Goal: Task Accomplishment & Management: Use online tool/utility

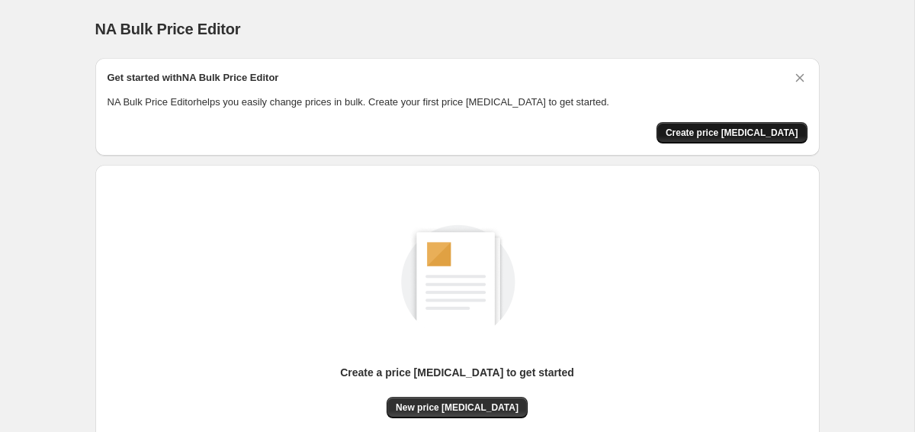
click at [735, 136] on span "Create price [MEDICAL_DATA]" at bounding box center [732, 133] width 133 height 12
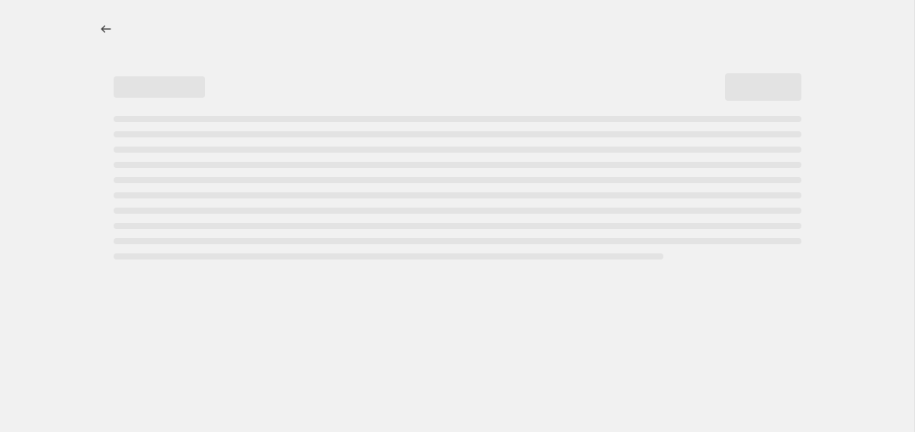
select select "percentage"
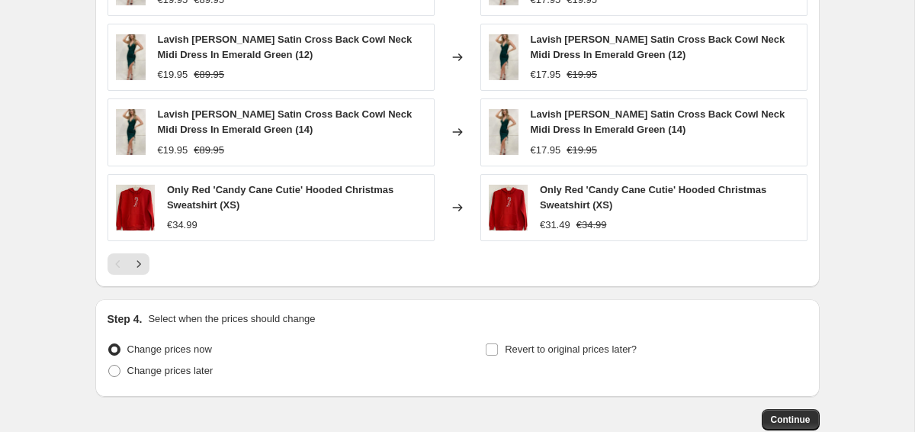
scroll to position [1117, 0]
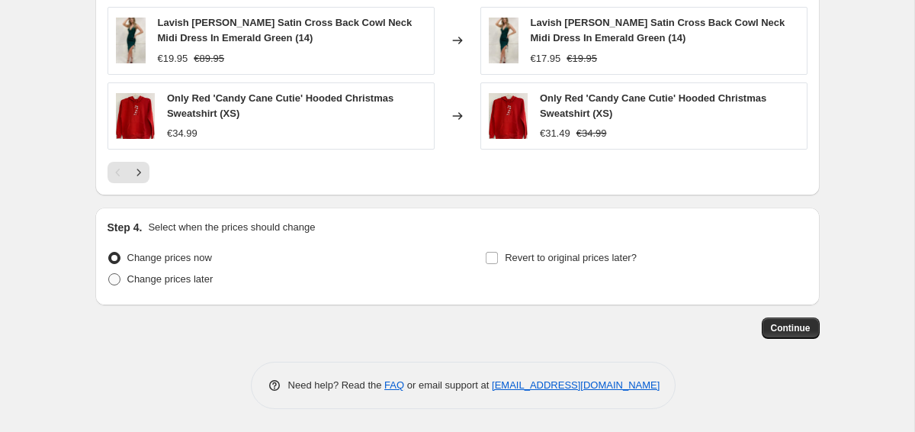
click at [207, 278] on span "Change prices later" at bounding box center [170, 278] width 86 height 11
click at [109, 274] on input "Change prices later" at bounding box center [108, 273] width 1 height 1
radio input "true"
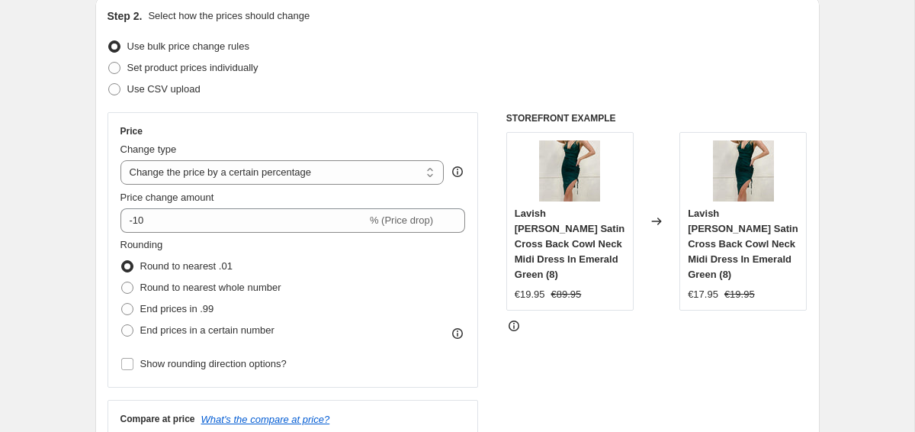
scroll to position [170, 0]
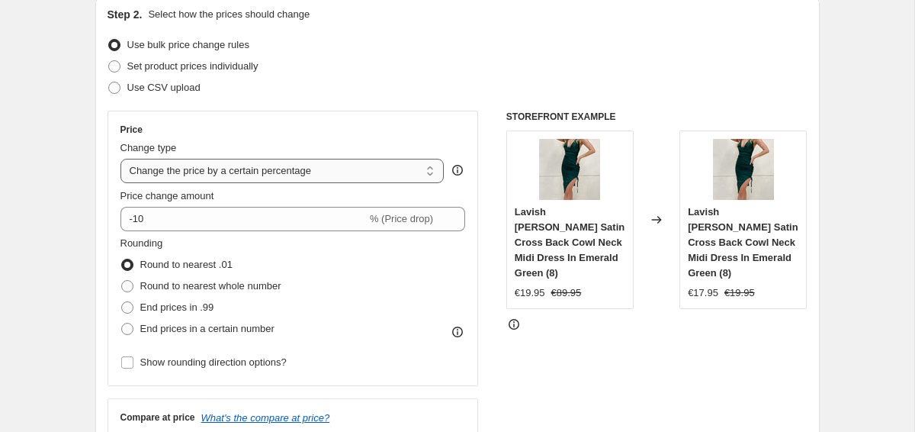
click at [261, 172] on select "Change the price to a certain amount Change the price by a certain amount Chang…" at bounding box center [282, 171] width 324 height 24
click at [120, 159] on select "Change the price to a certain amount Change the price by a certain amount Chang…" at bounding box center [282, 171] width 324 height 24
click at [255, 232] on div "Price Change type Change the price to a certain amount Change the price by a ce…" at bounding box center [292, 248] width 345 height 249
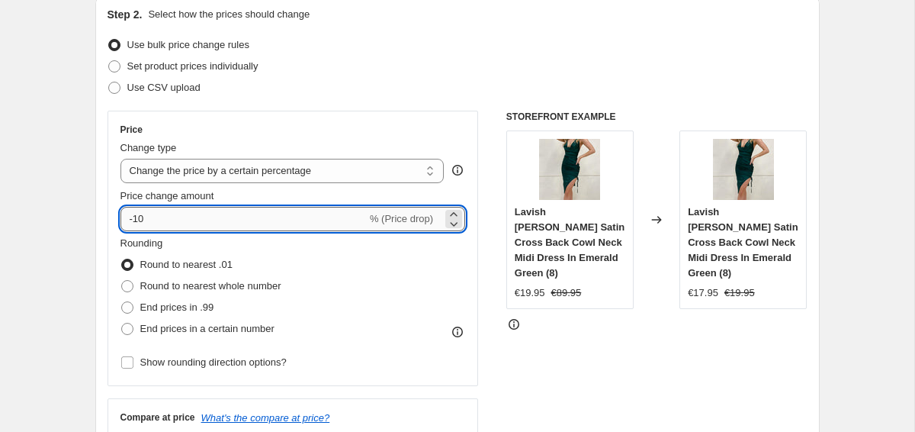
click at [245, 220] on input "-10" at bounding box center [243, 219] width 246 height 24
type input "-1"
type input "-75"
click at [216, 286] on span "Round to nearest whole number" at bounding box center [210, 285] width 141 height 11
click at [122, 281] on input "Round to nearest whole number" at bounding box center [121, 280] width 1 height 1
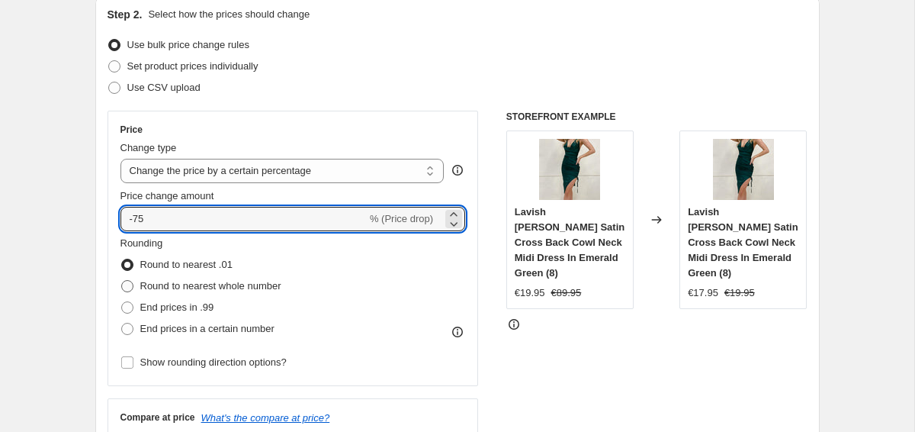
radio input "true"
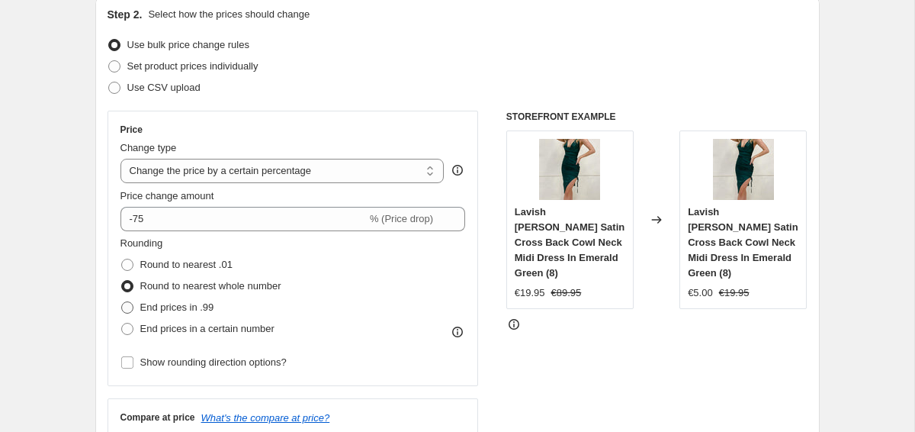
click at [197, 303] on span "End prices in .99" at bounding box center [177, 306] width 74 height 11
click at [122, 302] on input "End prices in .99" at bounding box center [121, 301] width 1 height 1
radio input "true"
click at [203, 328] on span "End prices in a certain number" at bounding box center [207, 328] width 134 height 11
click at [122, 323] on input "End prices in a certain number" at bounding box center [121, 323] width 1 height 1
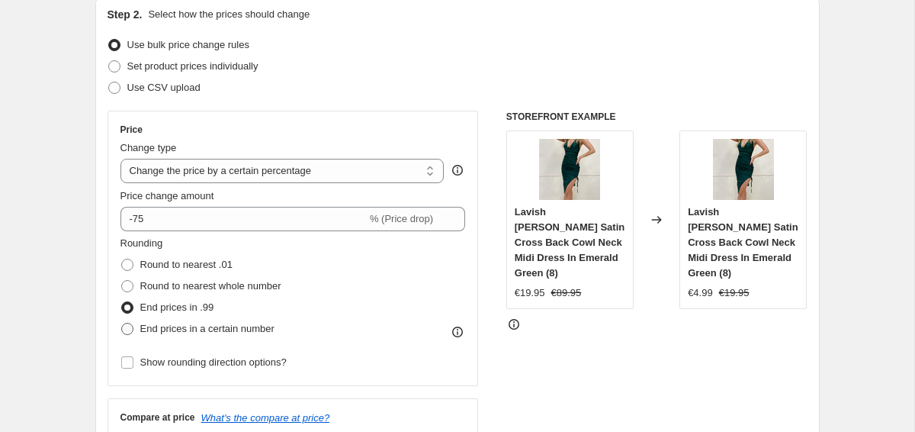
radio input "true"
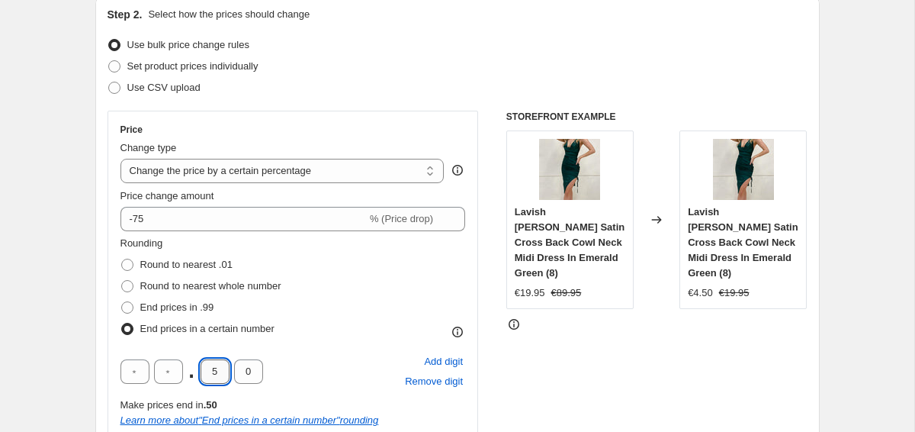
click at [212, 373] on input "5" at bounding box center [215, 371] width 29 height 24
type input "9"
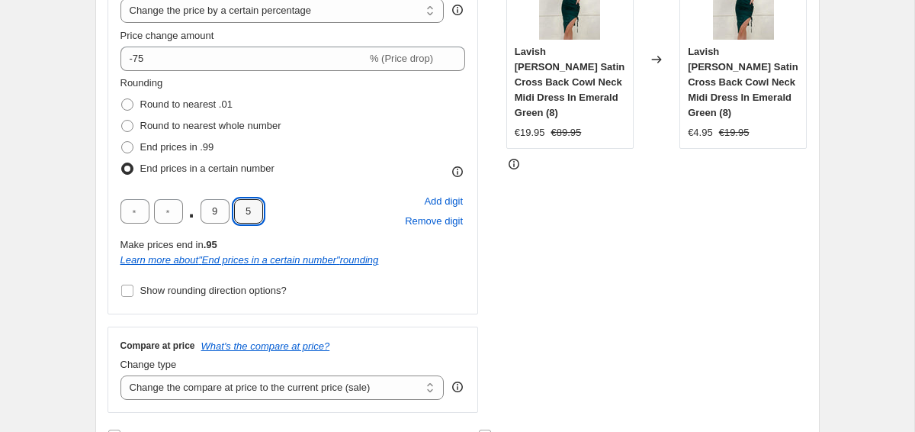
scroll to position [377, 0]
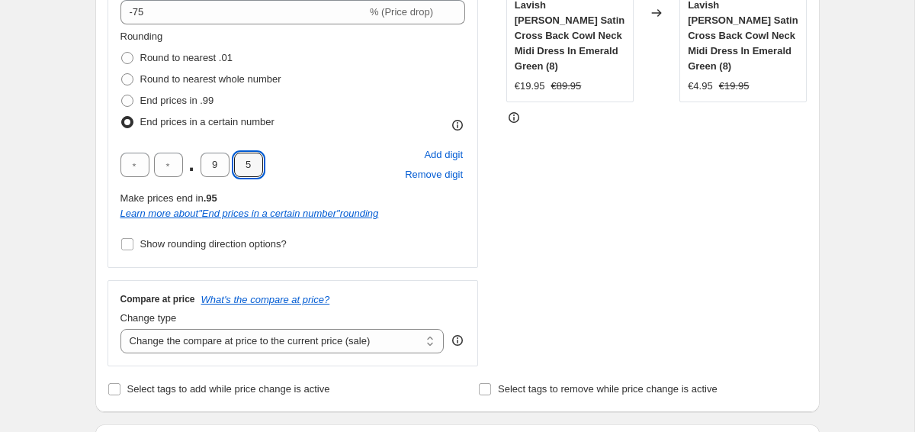
type input "5"
click at [342, 190] on div ". 9 5 Add digit Remove digit Make prices end in .95 Learn more about " End pric…" at bounding box center [292, 183] width 345 height 76
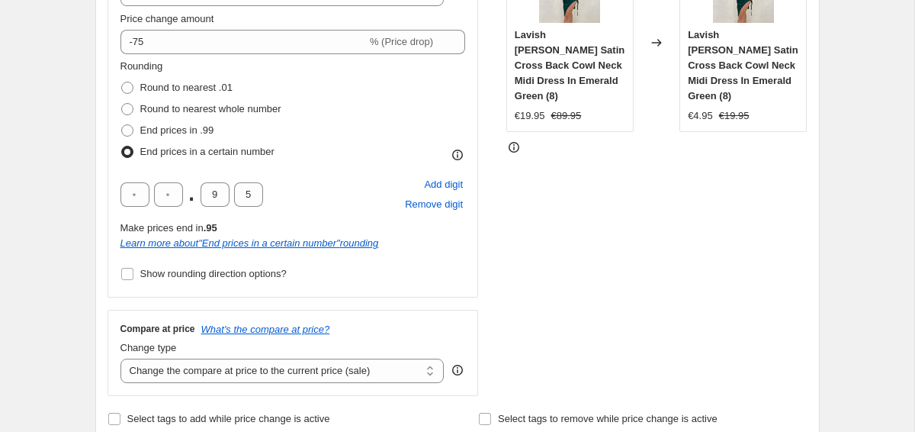
scroll to position [282, 0]
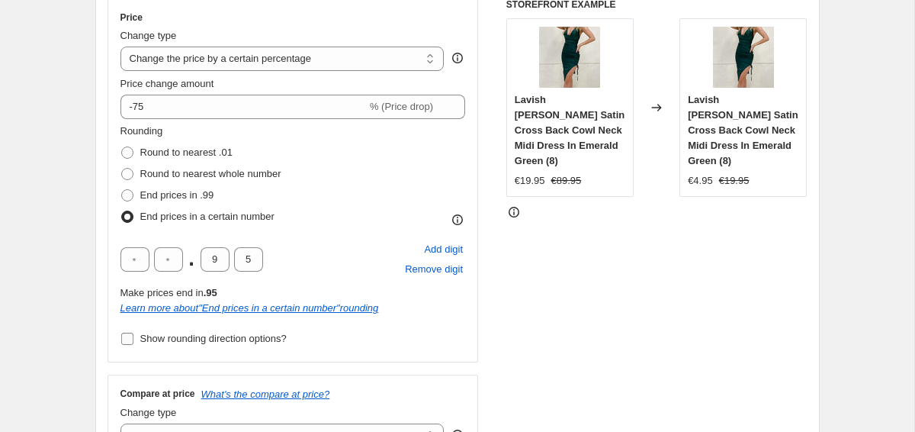
click at [283, 332] on span "Show rounding direction options?" at bounding box center [213, 337] width 146 height 11
click at [133, 332] on input "Show rounding direction options?" at bounding box center [127, 338] width 12 height 12
checkbox input "true"
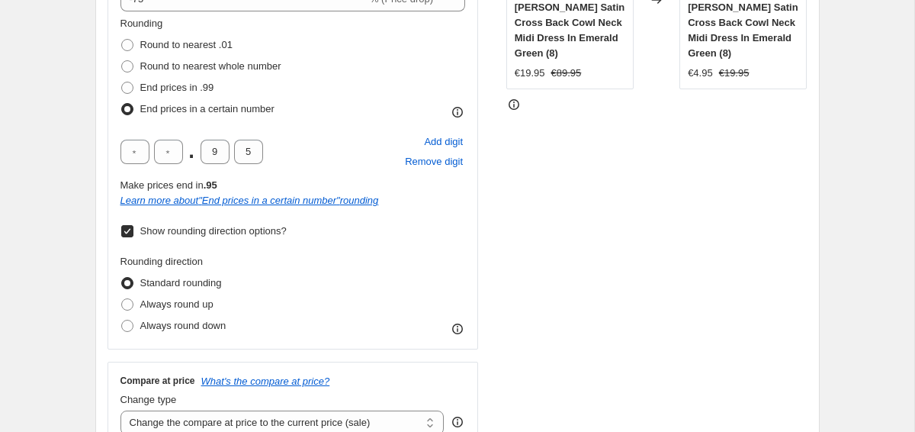
scroll to position [397, 0]
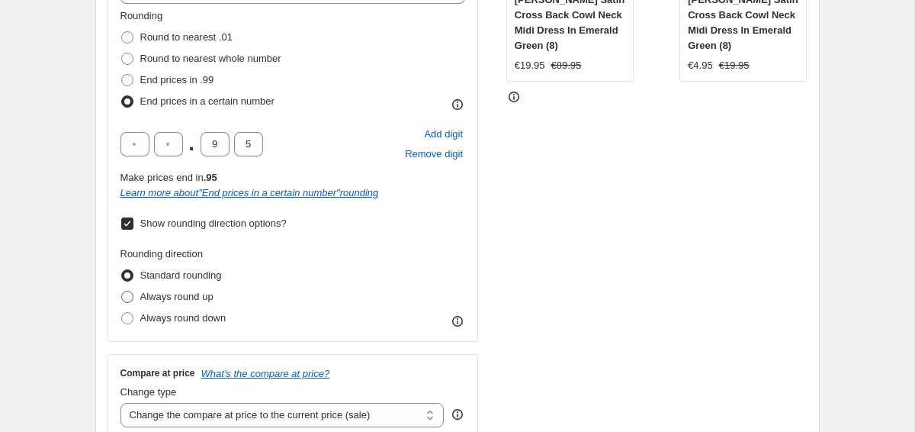
click at [184, 295] on span "Always round up" at bounding box center [176, 296] width 73 height 11
click at [122, 291] on input "Always round up" at bounding box center [121, 291] width 1 height 1
radio input "true"
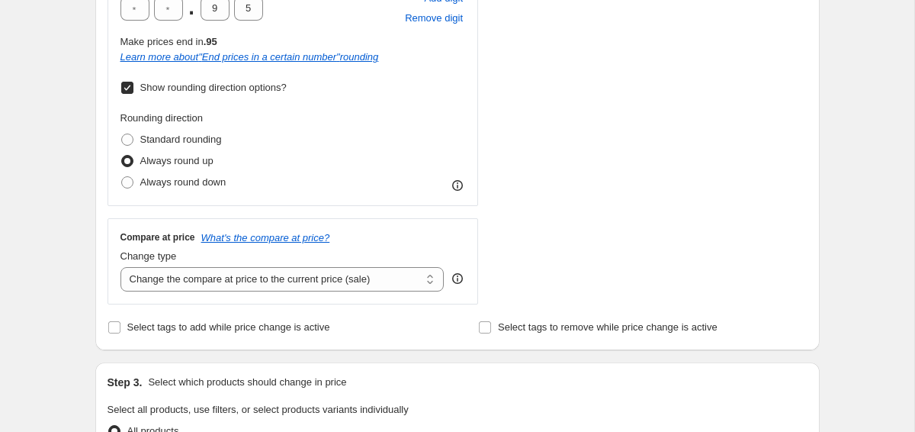
scroll to position [535, 0]
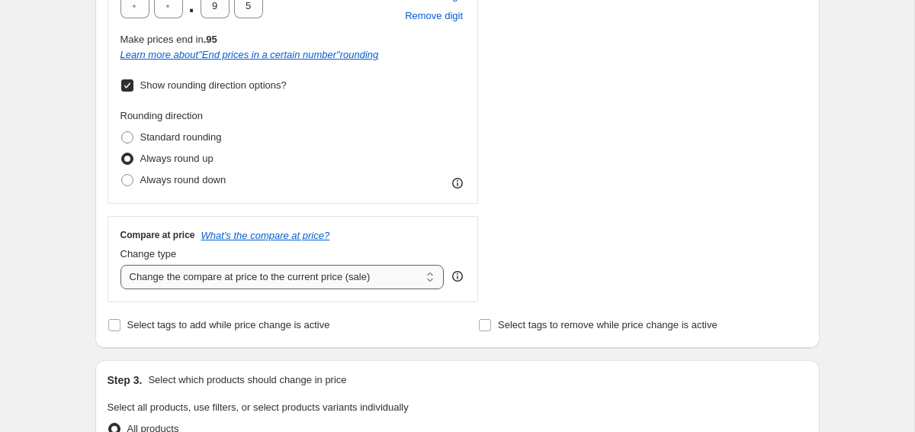
click at [332, 274] on select "Change the compare at price to the current price (sale) Change the compare at p…" at bounding box center [282, 277] width 324 height 24
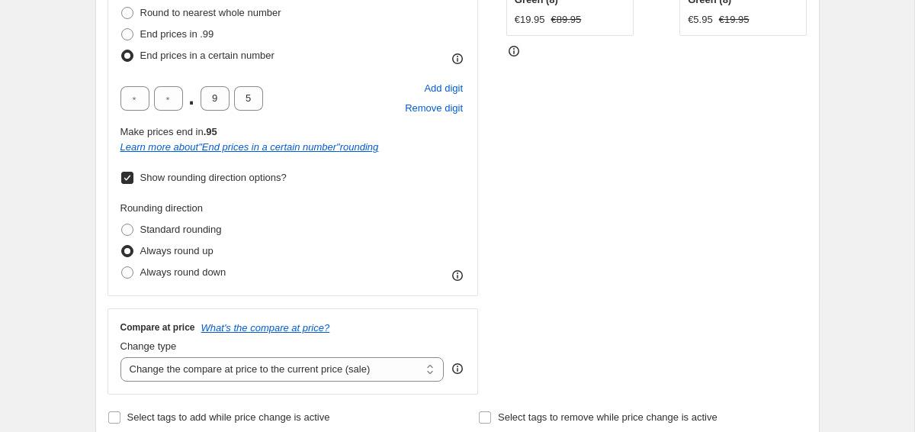
scroll to position [522, 0]
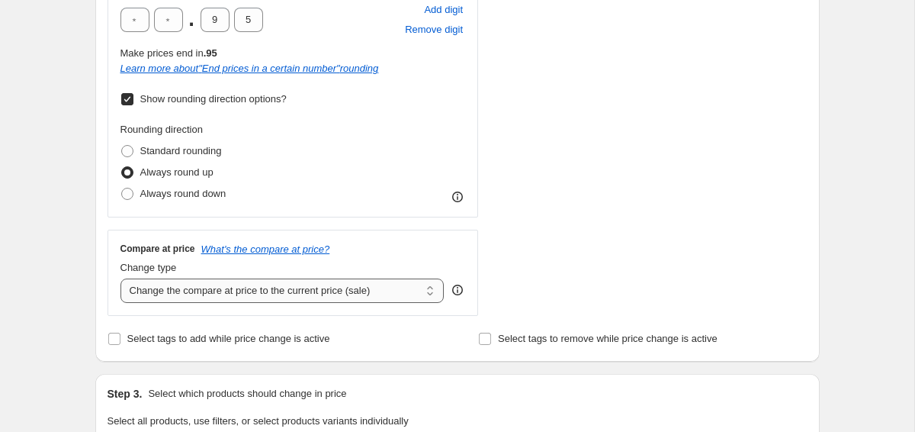
click at [391, 297] on select "Change the compare at price to the current price (sale) Change the compare at p…" at bounding box center [282, 290] width 324 height 24
click at [120, 278] on select "Change the compare at price to the current price (sale) Change the compare at p…" at bounding box center [282, 290] width 324 height 24
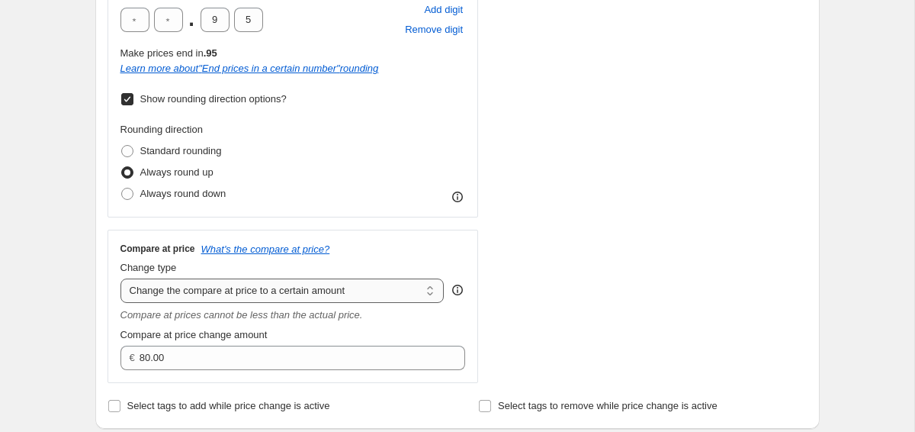
click at [398, 294] on select "Change the compare at price to the current price (sale) Change the compare at p…" at bounding box center [282, 290] width 324 height 24
click at [120, 278] on select "Change the compare at price to the current price (sale) Change the compare at p…" at bounding box center [282, 290] width 324 height 24
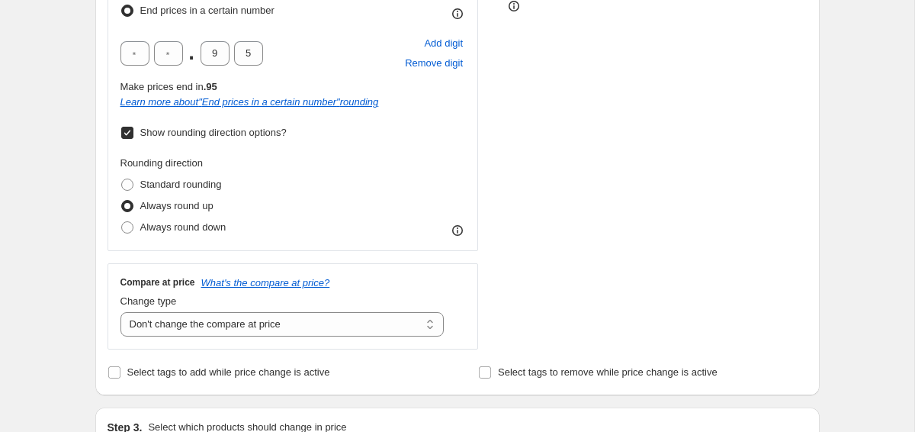
scroll to position [504, 0]
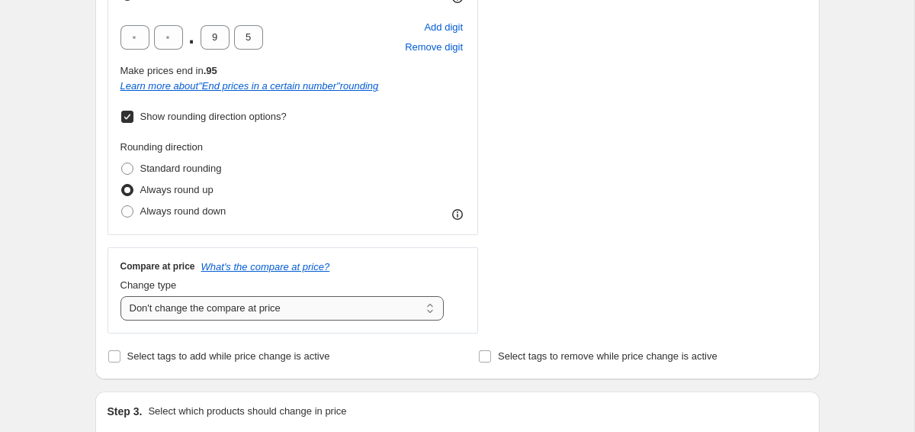
click at [371, 309] on select "Change the compare at price to the current price (sale) Change the compare at p…" at bounding box center [282, 308] width 324 height 24
click at [120, 296] on select "Change the compare at price to the current price (sale) Change the compare at p…" at bounding box center [282, 308] width 324 height 24
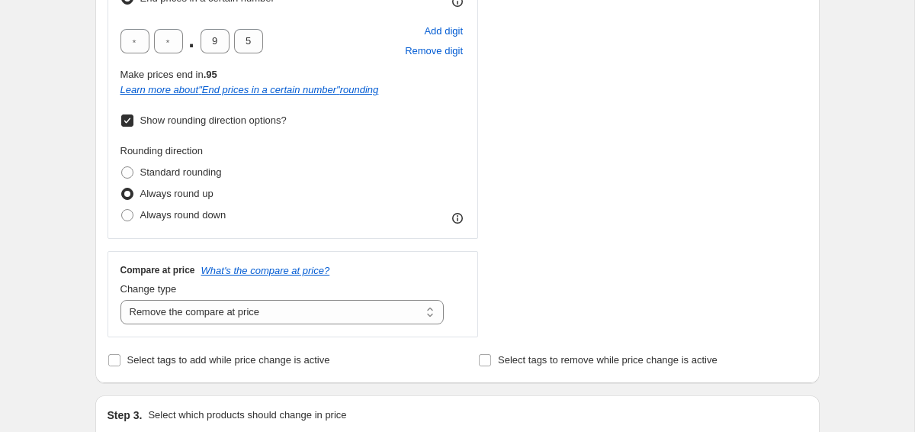
scroll to position [570, 0]
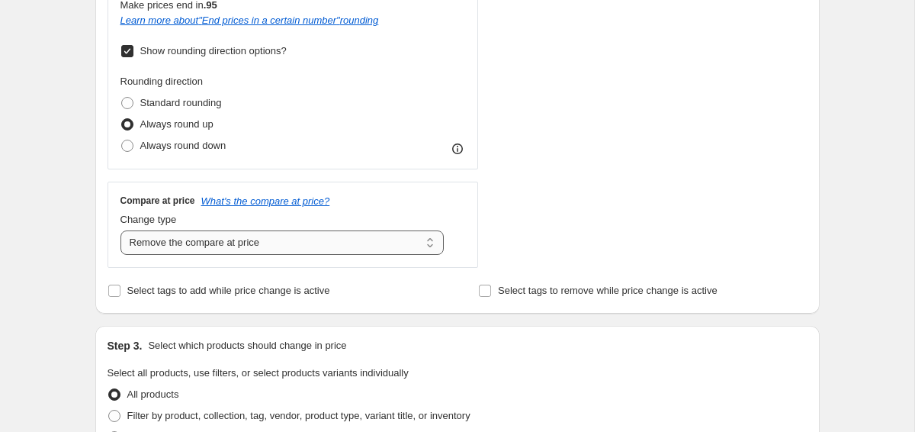
click at [421, 238] on select "Change the compare at price to the current price (sale) Change the compare at p…" at bounding box center [282, 242] width 324 height 24
select select "ep"
click at [120, 230] on select "Change the compare at price to the current price (sale) Change the compare at p…" at bounding box center [282, 242] width 324 height 24
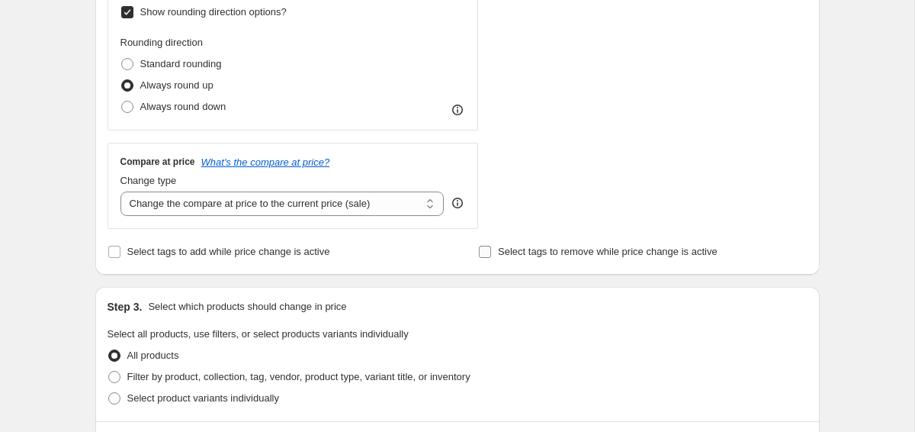
scroll to position [820, 0]
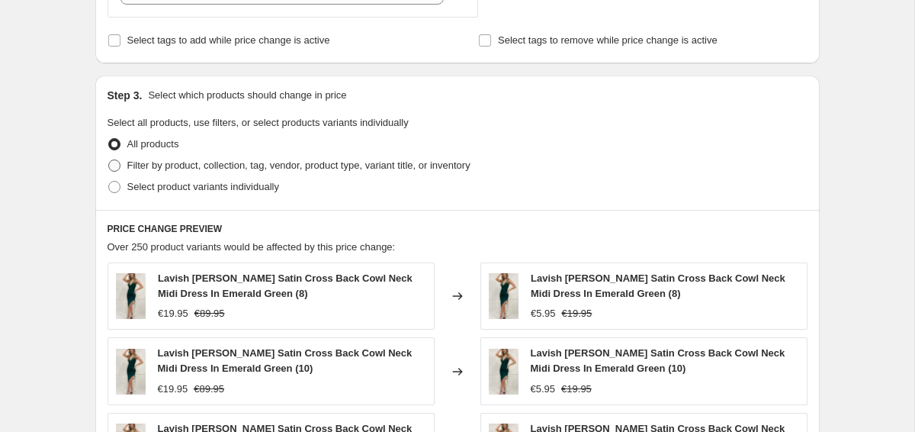
click at [239, 162] on span "Filter by product, collection, tag, vendor, product type, variant title, or inv…" at bounding box center [298, 164] width 343 height 11
click at [109, 160] on input "Filter by product, collection, tag, vendor, product type, variant title, or inv…" at bounding box center [108, 159] width 1 height 1
radio input "true"
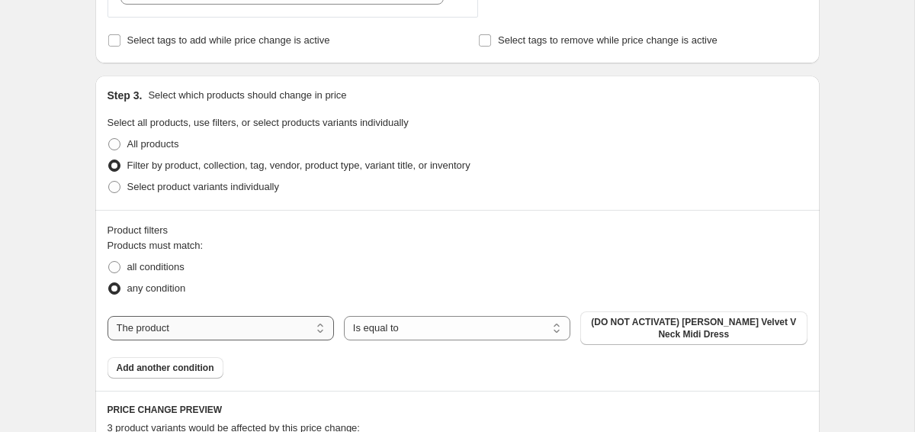
click at [249, 329] on select "The product The product's collection The product's tag The product's vendor The…" at bounding box center [221, 328] width 226 height 24
select select "collection"
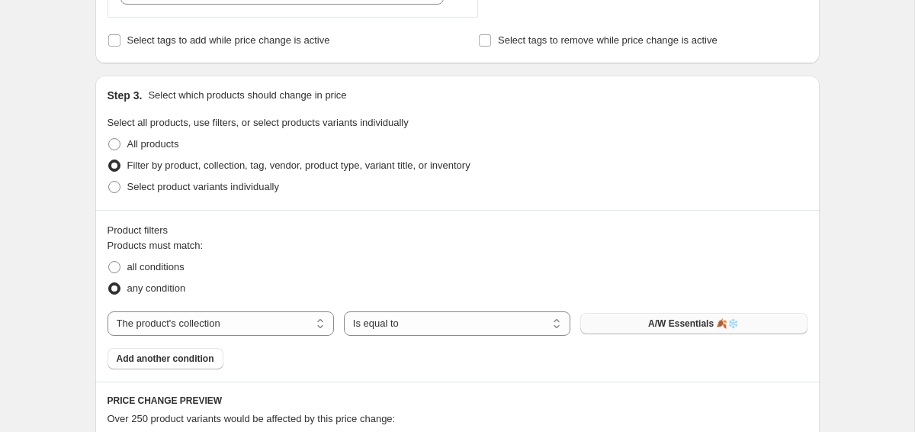
click at [626, 322] on button "A/W Essentials 🍂❄️" at bounding box center [693, 323] width 226 height 21
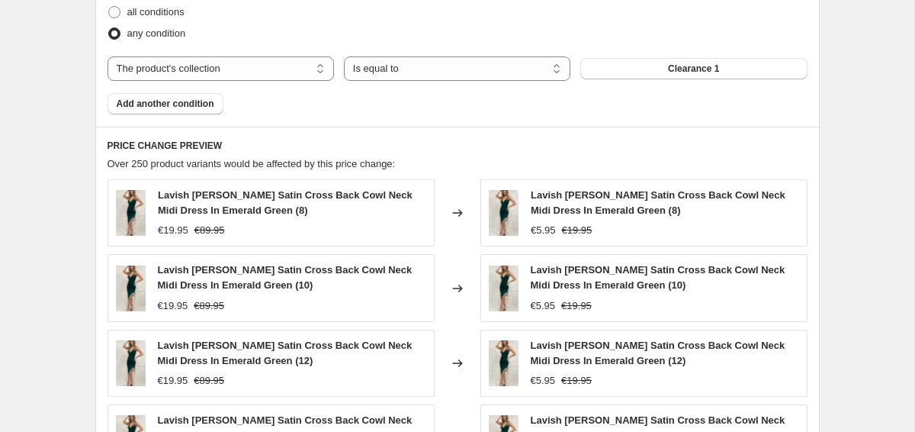
scroll to position [1099, 0]
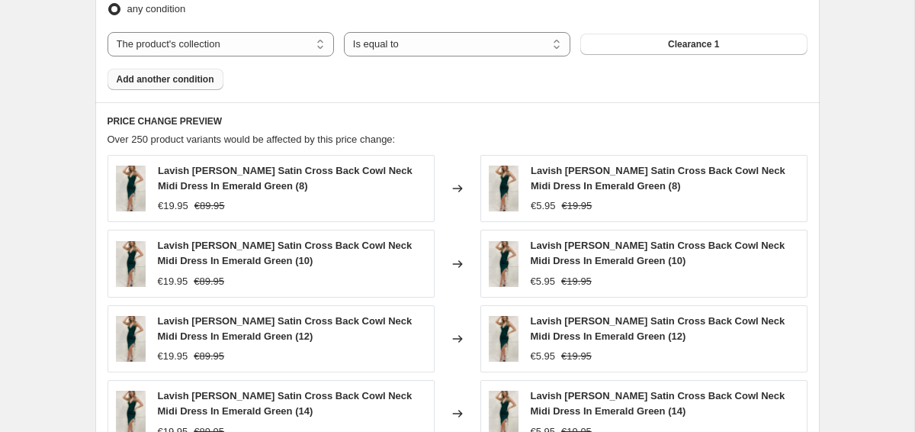
click at [197, 80] on span "Add another condition" at bounding box center [166, 79] width 98 height 12
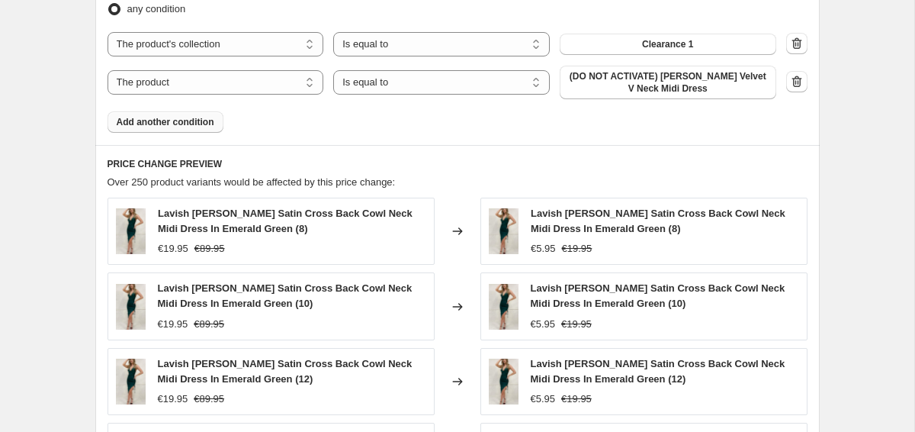
click at [212, 96] on div "The product The product's collection The product's tag The product's vendor The…" at bounding box center [442, 83] width 669 height 34
click at [212, 86] on select "The product The product's collection The product's tag The product's vendor The…" at bounding box center [216, 82] width 217 height 24
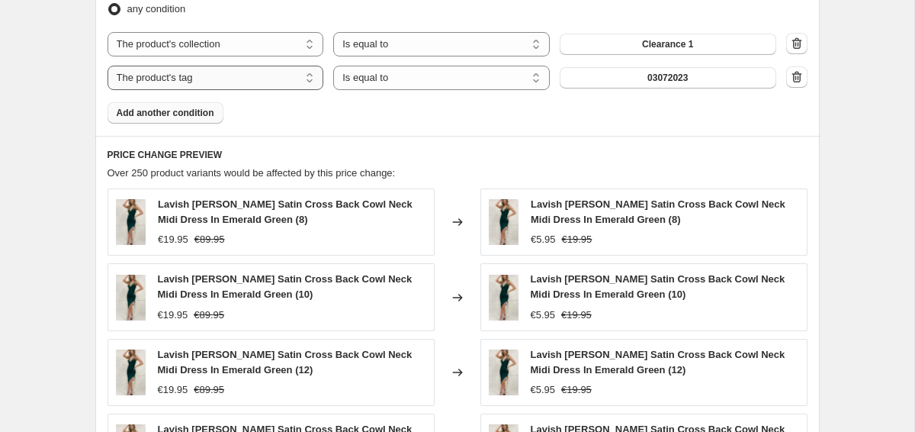
click at [207, 77] on select "The product The product's collection The product's tag The product's vendor The…" at bounding box center [216, 78] width 217 height 24
select select "collection"
click at [650, 79] on span "A/W Essentials 🍂❄️" at bounding box center [667, 78] width 91 height 12
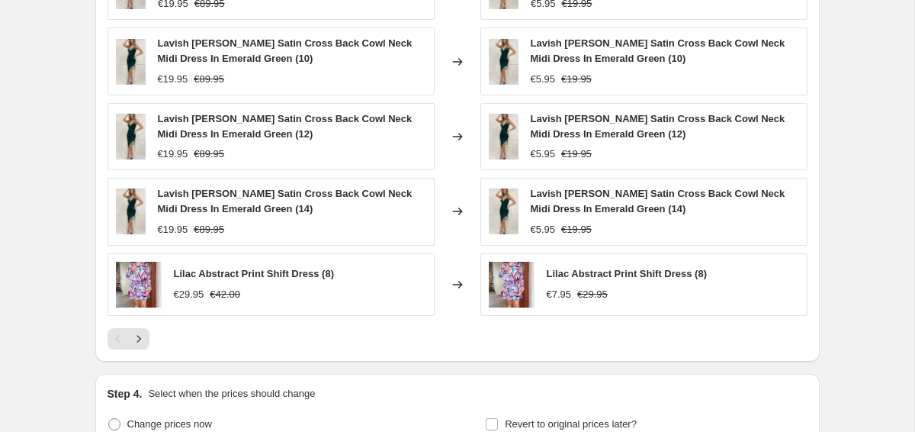
scroll to position [1388, 0]
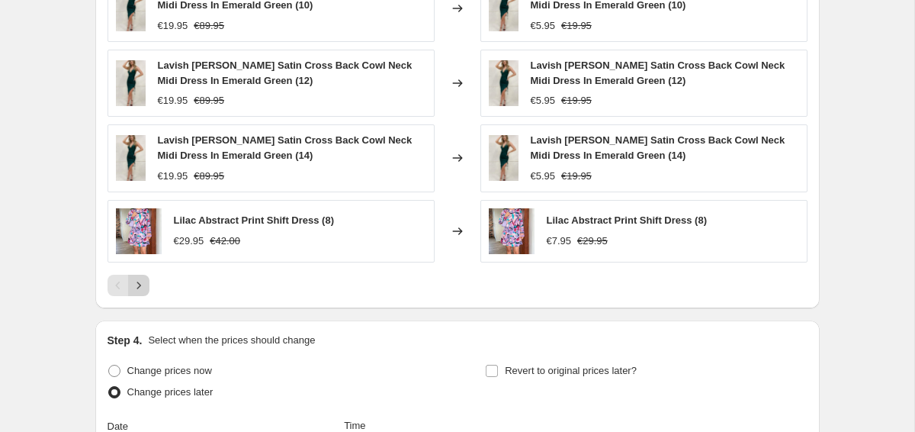
click at [142, 282] on icon "Next" at bounding box center [138, 285] width 15 height 15
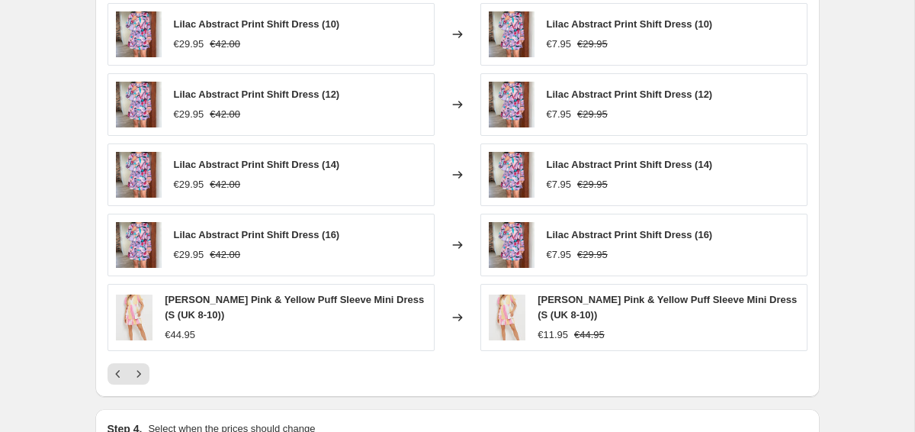
scroll to position [1293, 0]
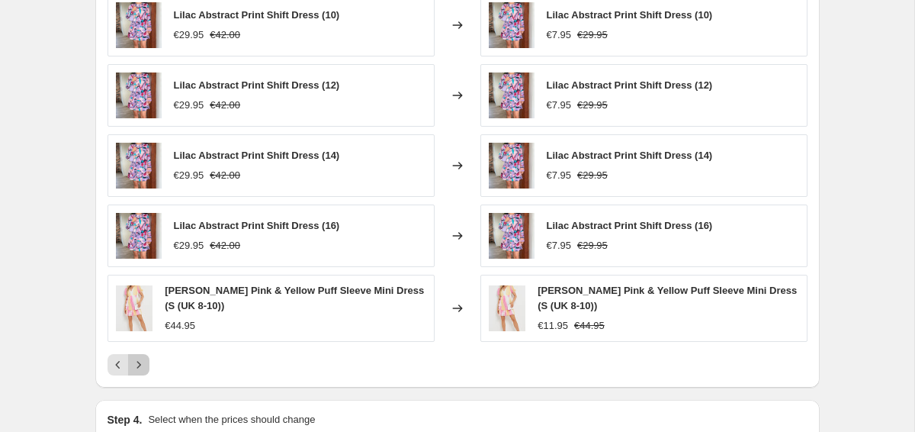
click at [142, 370] on icon "Next" at bounding box center [138, 364] width 15 height 15
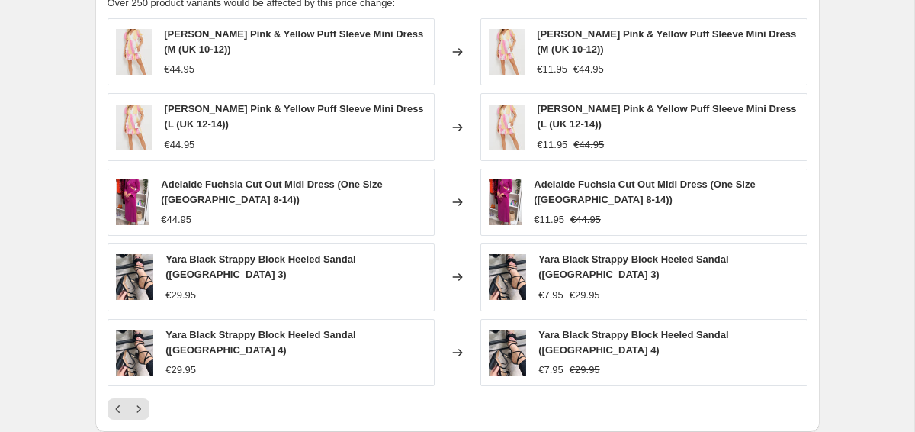
scroll to position [1271, 0]
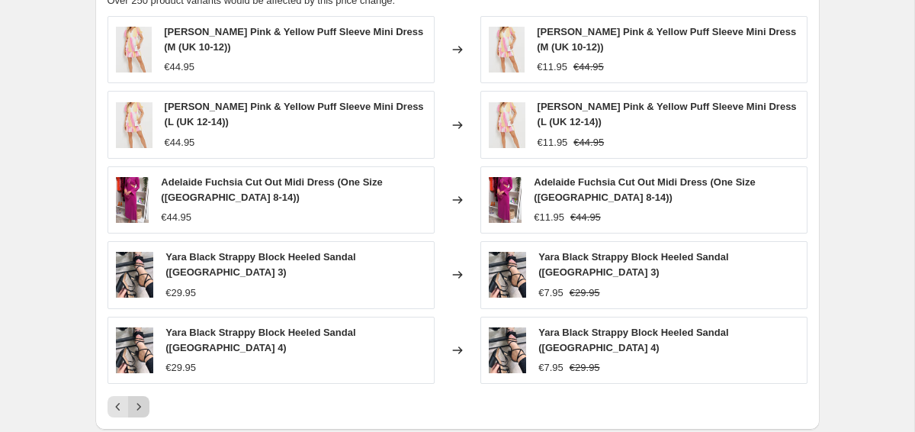
click at [142, 399] on icon "Next" at bounding box center [138, 406] width 15 height 15
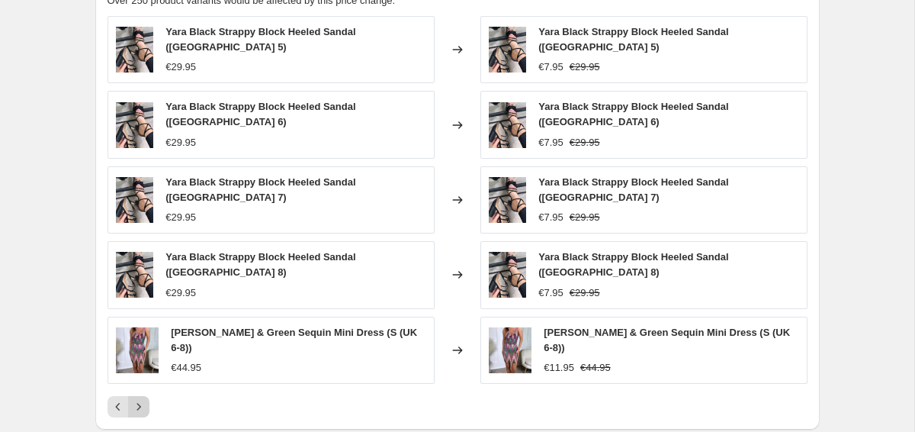
click at [142, 399] on icon "Next" at bounding box center [138, 406] width 15 height 15
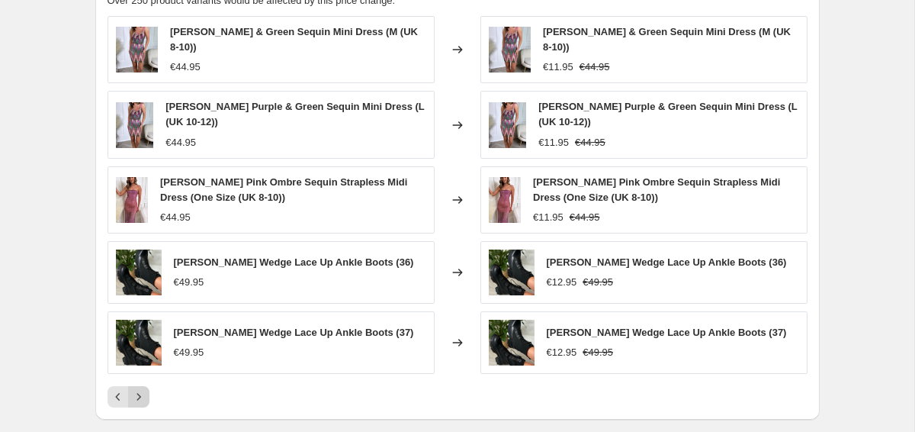
click at [142, 392] on icon "Next" at bounding box center [138, 396] width 15 height 15
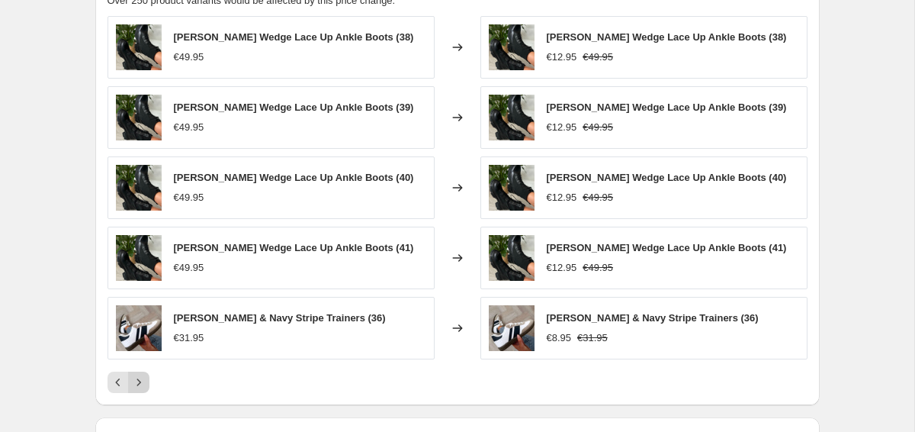
click at [142, 392] on button "Next" at bounding box center [138, 381] width 21 height 21
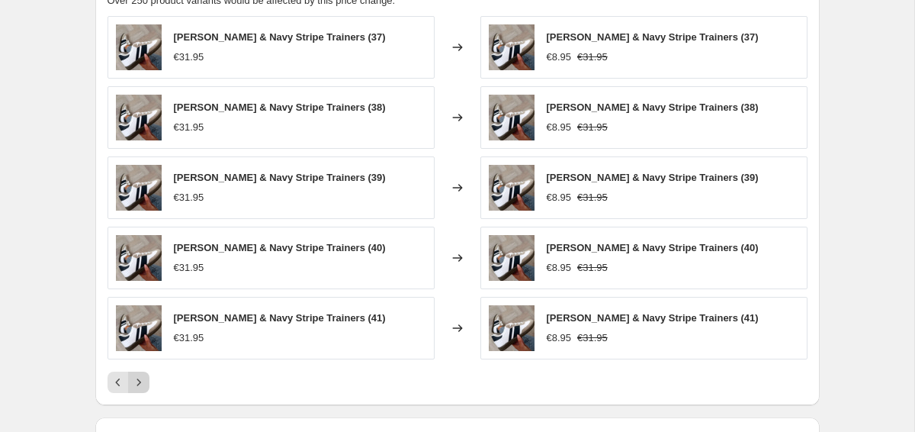
click at [142, 392] on button "Next" at bounding box center [138, 381] width 21 height 21
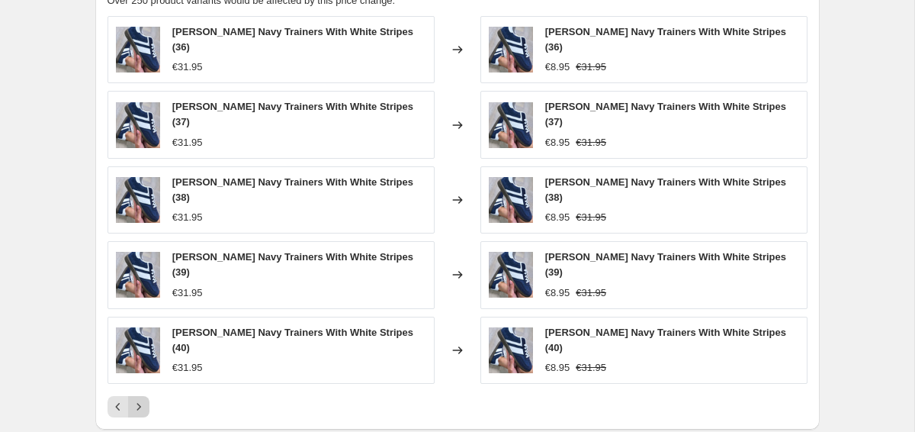
click at [142, 396] on button "Next" at bounding box center [138, 406] width 21 height 21
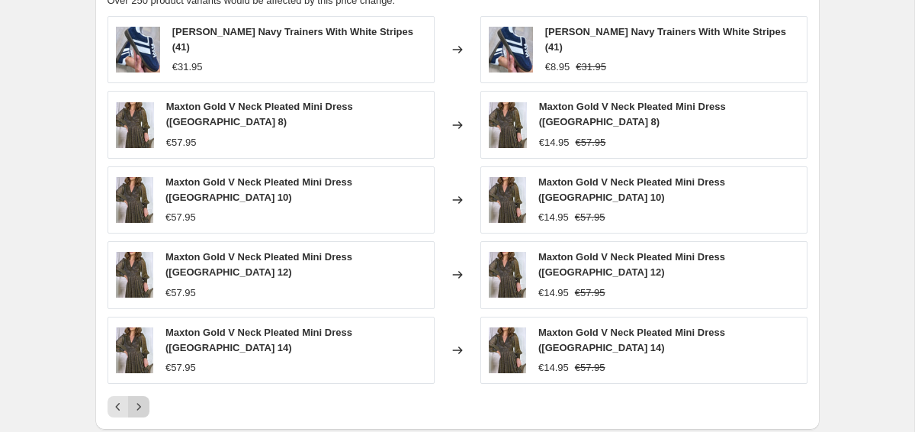
click at [142, 396] on button "Next" at bounding box center [138, 406] width 21 height 21
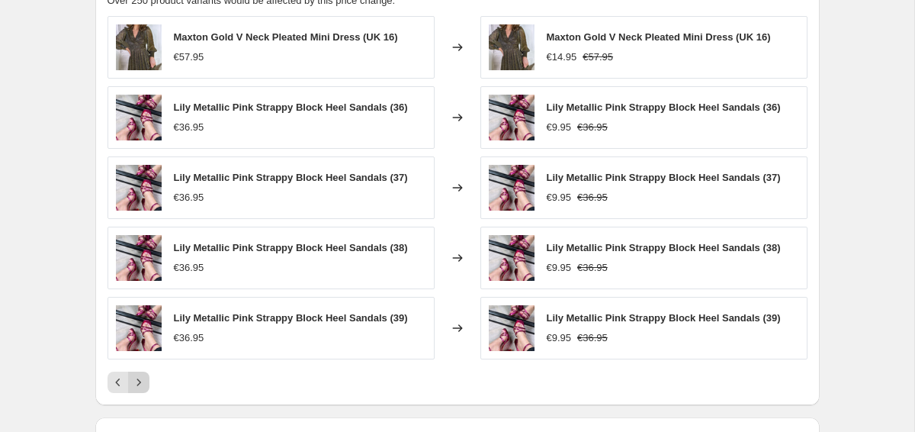
click at [142, 392] on button "Next" at bounding box center [138, 381] width 21 height 21
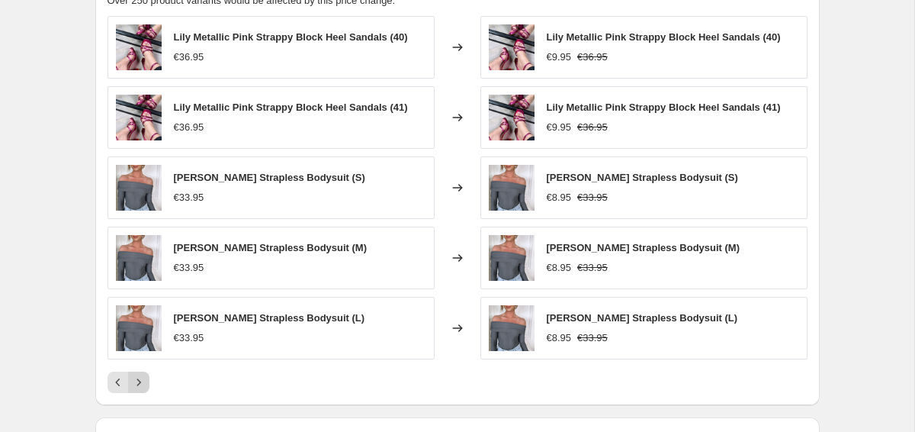
click at [142, 392] on button "Next" at bounding box center [138, 381] width 21 height 21
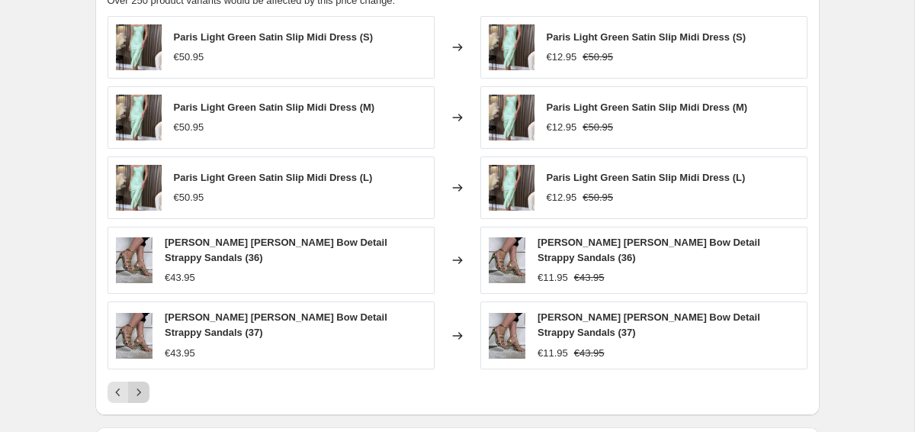
click at [142, 392] on icon "Next" at bounding box center [138, 391] width 15 height 15
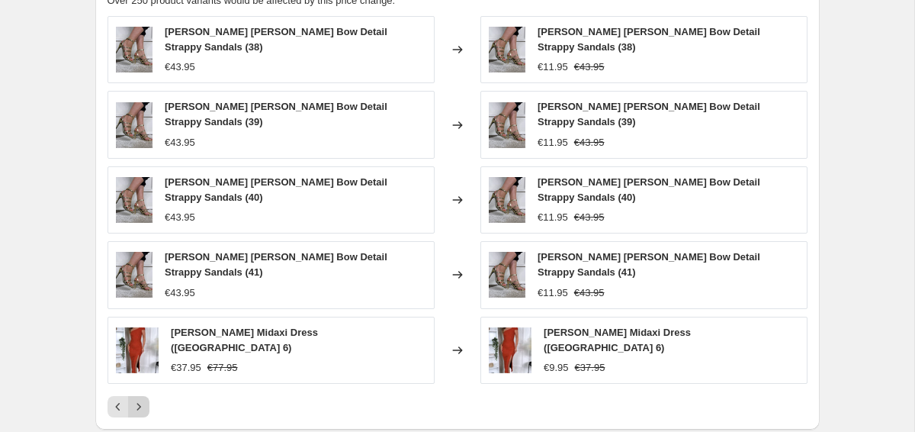
click at [142, 396] on button "Next" at bounding box center [138, 406] width 21 height 21
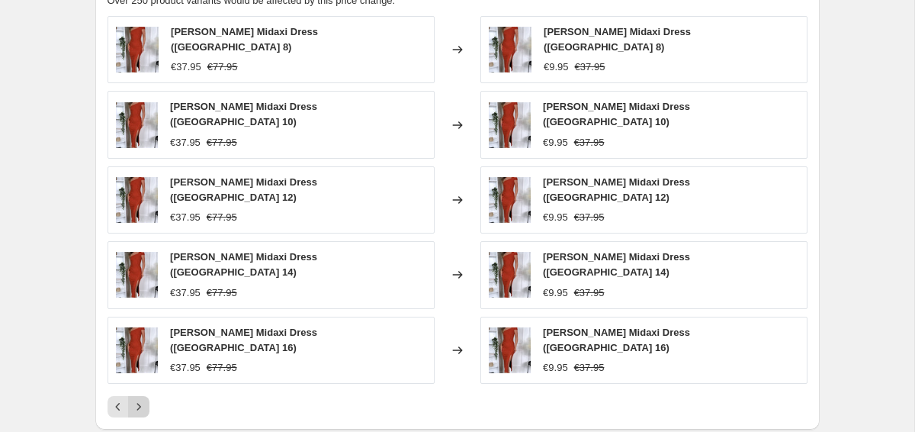
click at [142, 396] on button "Next" at bounding box center [138, 406] width 21 height 21
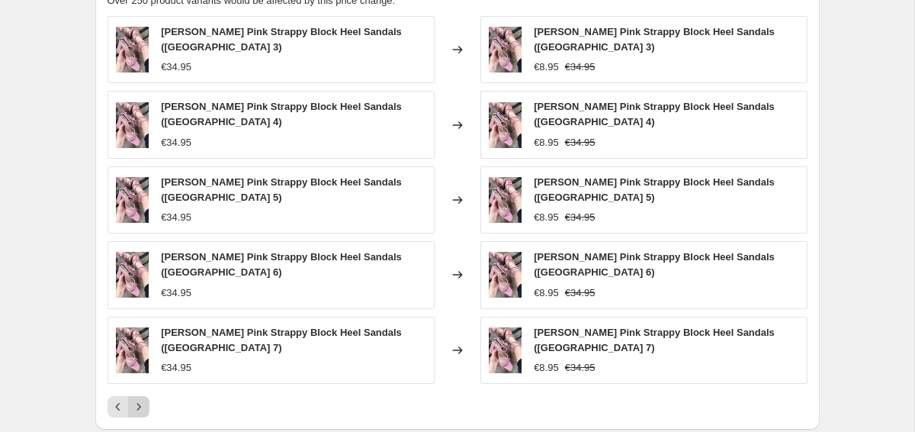
click at [142, 396] on button "Next" at bounding box center [138, 406] width 21 height 21
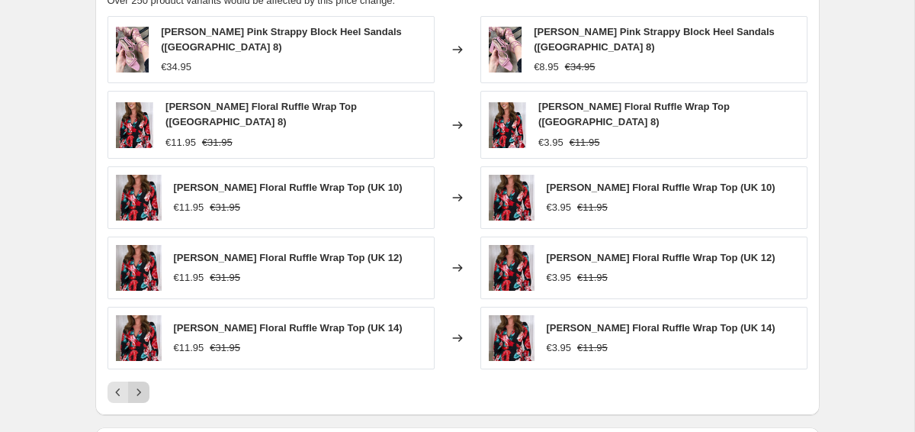
click at [142, 392] on button "Next" at bounding box center [138, 391] width 21 height 21
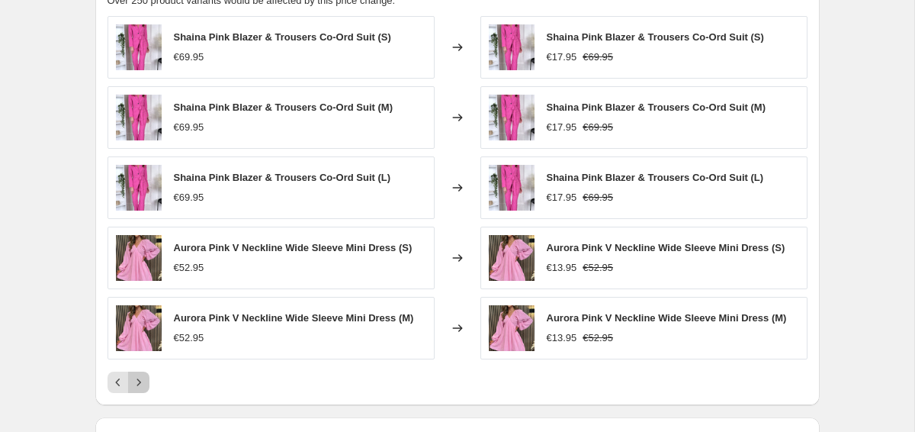
click at [142, 392] on button "Next" at bounding box center [138, 381] width 21 height 21
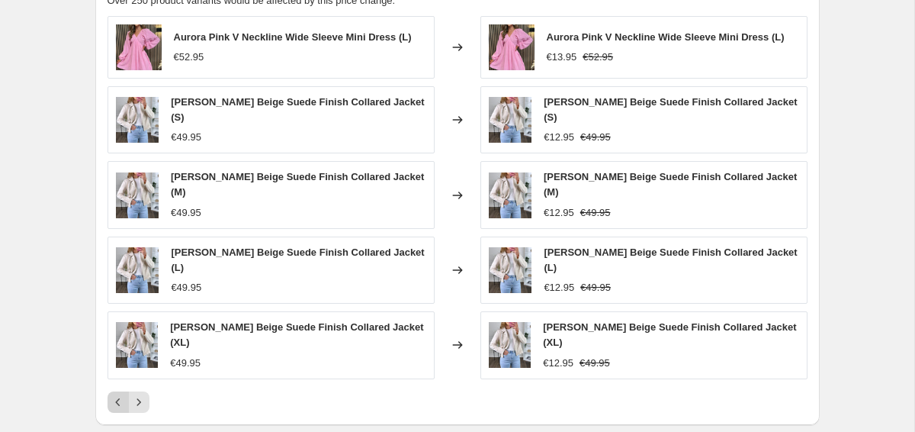
click at [119, 394] on icon "Previous" at bounding box center [118, 401] width 15 height 15
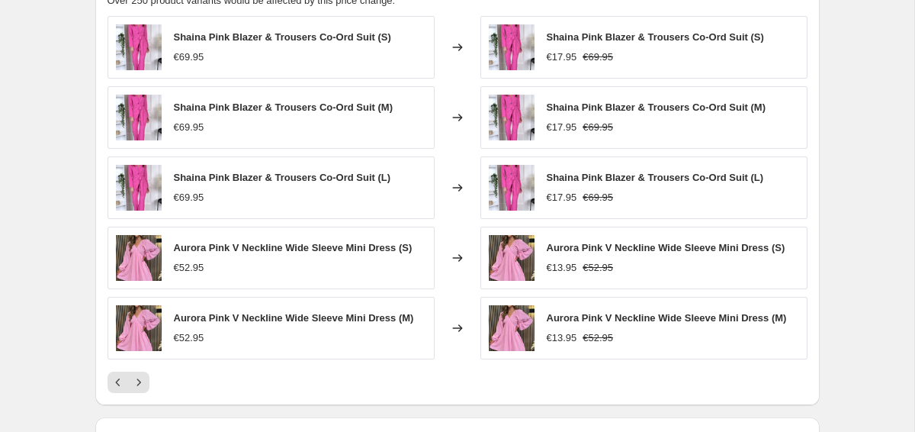
click at [486, 189] on div "Shaina Pink Blazer & Trousers Co-Ord Suit (L) €17.95 €69.95" at bounding box center [643, 187] width 327 height 63
click at [140, 383] on icon "Next" at bounding box center [138, 381] width 15 height 15
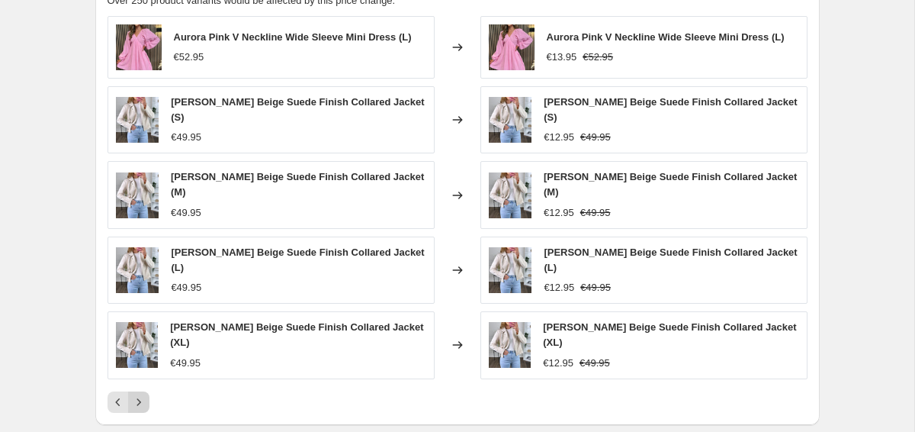
click at [140, 394] on icon "Next" at bounding box center [138, 401] width 15 height 15
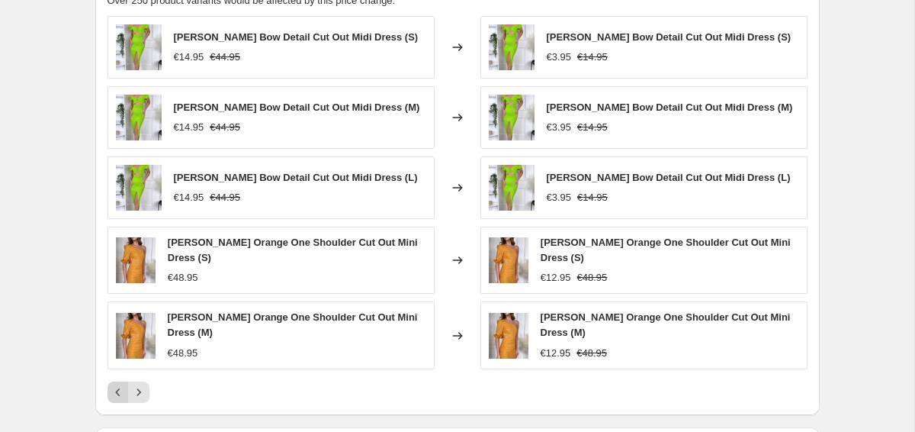
click at [112, 384] on icon "Previous" at bounding box center [118, 391] width 15 height 15
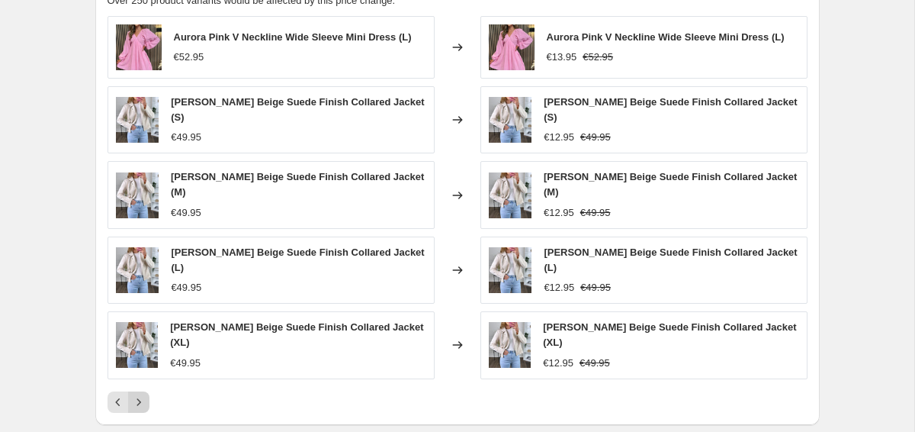
click at [145, 394] on icon "Next" at bounding box center [138, 401] width 15 height 15
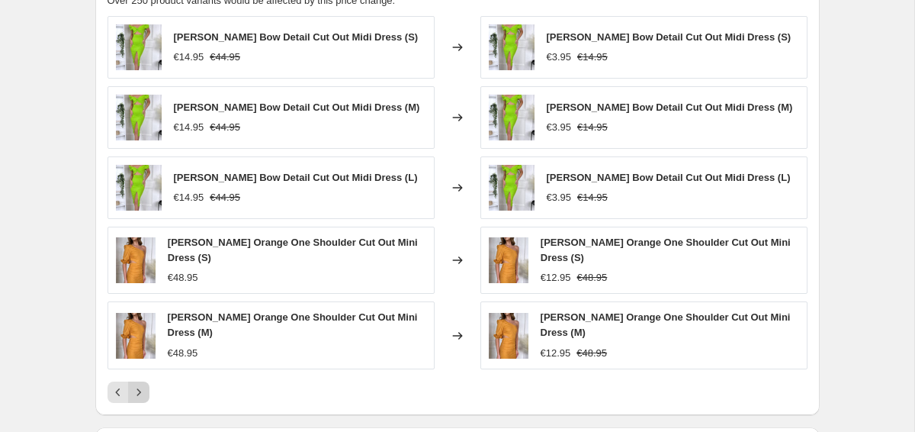
click at [144, 384] on icon "Next" at bounding box center [138, 391] width 15 height 15
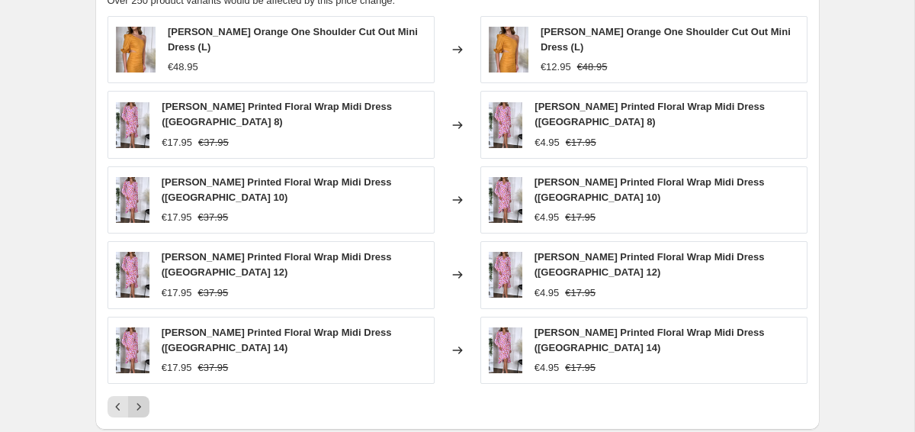
click at [140, 399] on icon "Next" at bounding box center [138, 406] width 15 height 15
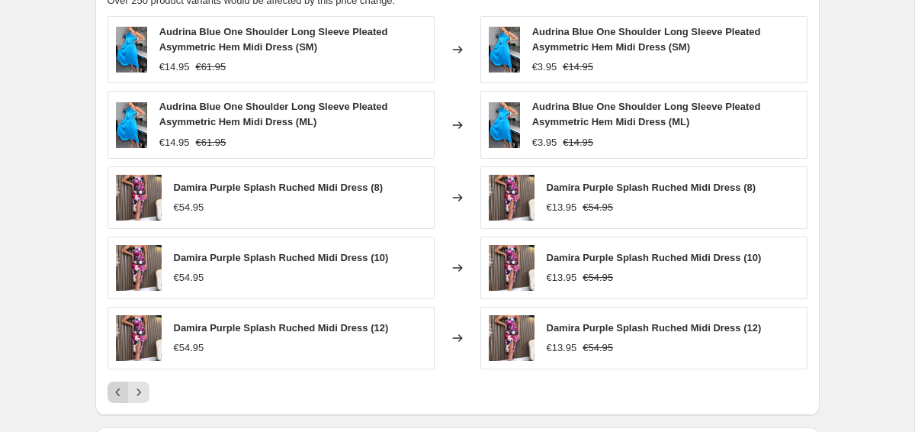
click at [123, 392] on icon "Previous" at bounding box center [118, 391] width 15 height 15
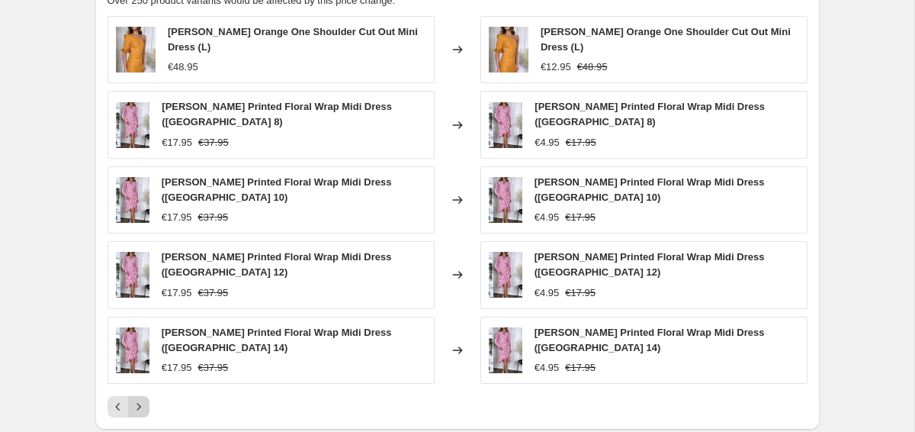
click at [144, 399] on icon "Next" at bounding box center [138, 406] width 15 height 15
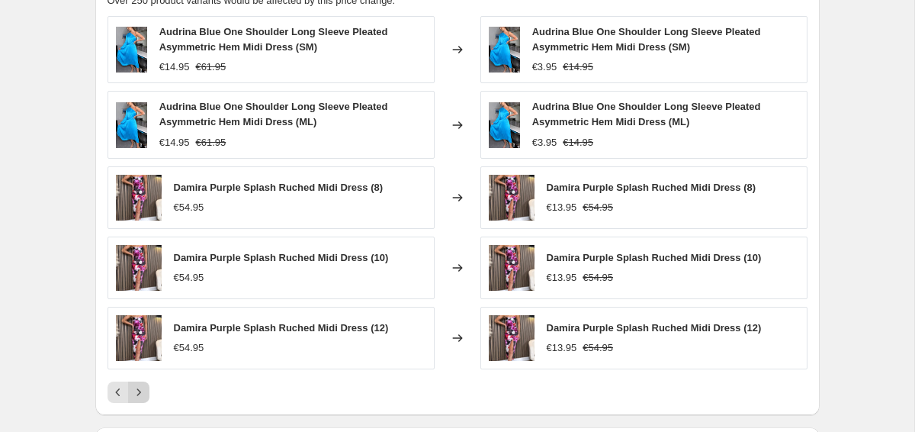
click at [144, 389] on icon "Next" at bounding box center [138, 391] width 15 height 15
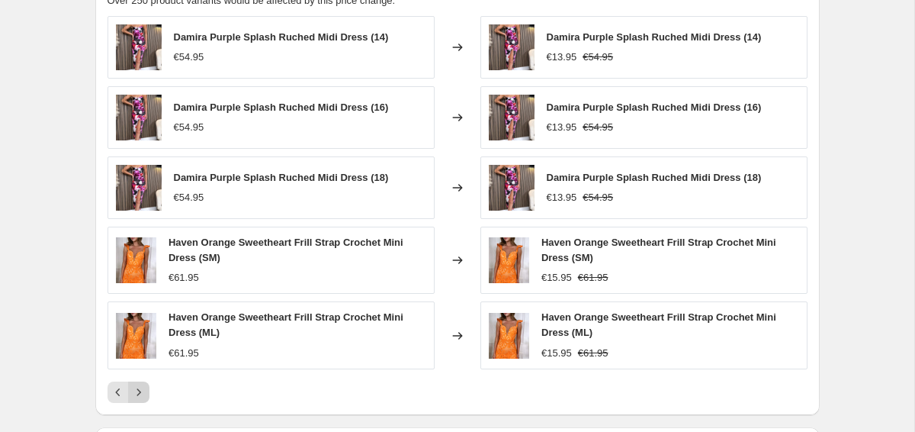
click at [144, 389] on icon "Next" at bounding box center [138, 391] width 15 height 15
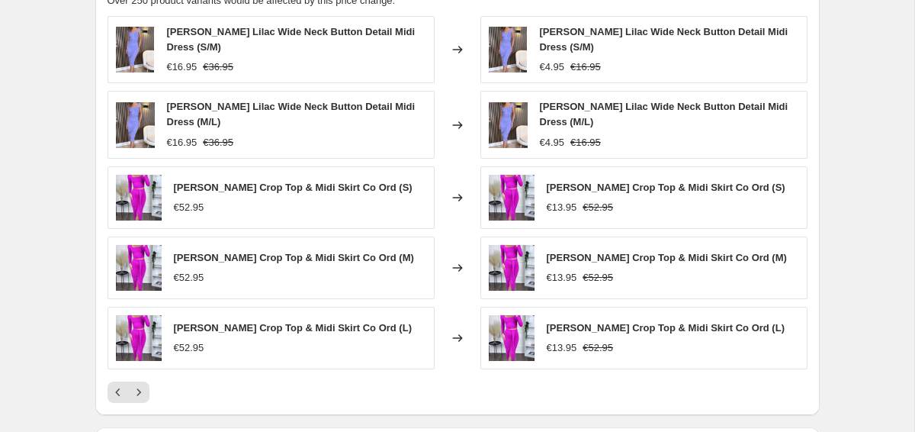
scroll to position [1319, 0]
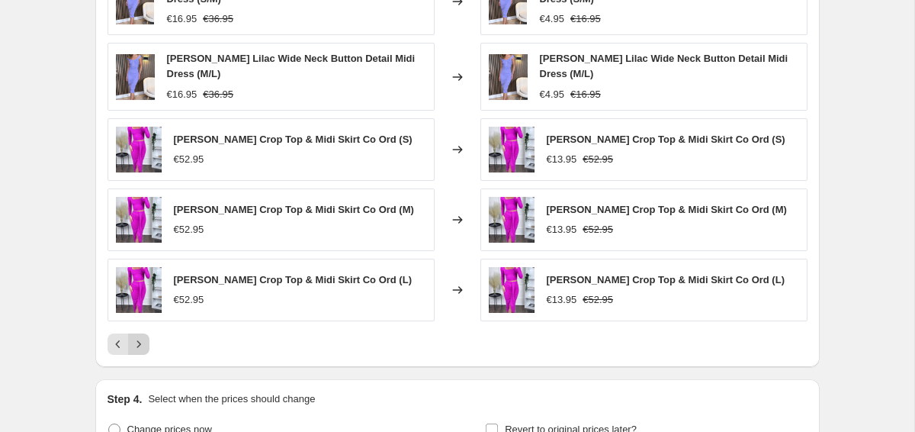
click at [141, 340] on icon "Next" at bounding box center [138, 343] width 15 height 15
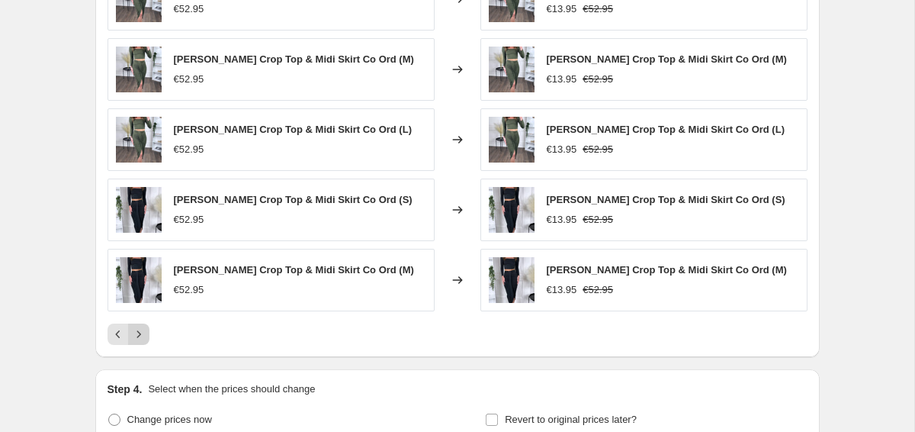
click at [141, 340] on icon "Next" at bounding box center [138, 333] width 15 height 15
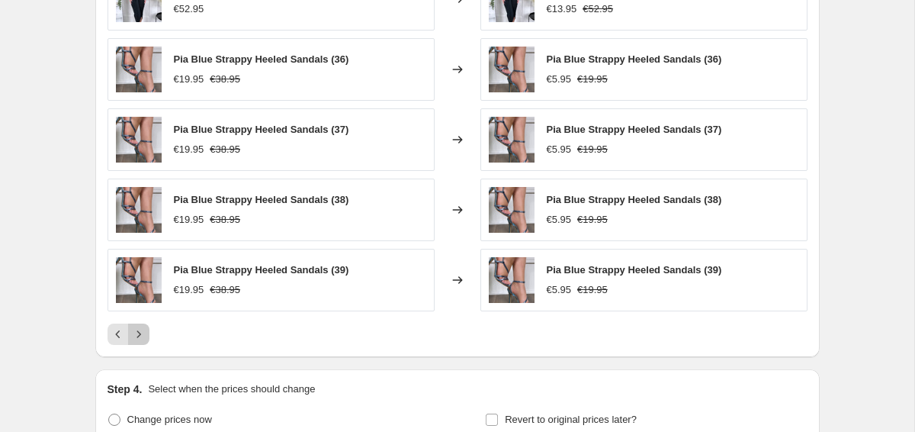
click at [141, 340] on icon "Next" at bounding box center [138, 333] width 15 height 15
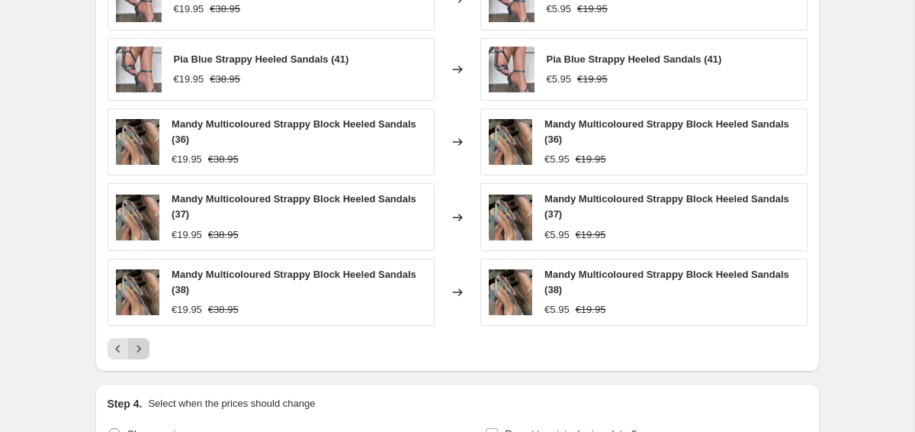
click at [141, 340] on button "Next" at bounding box center [138, 348] width 21 height 21
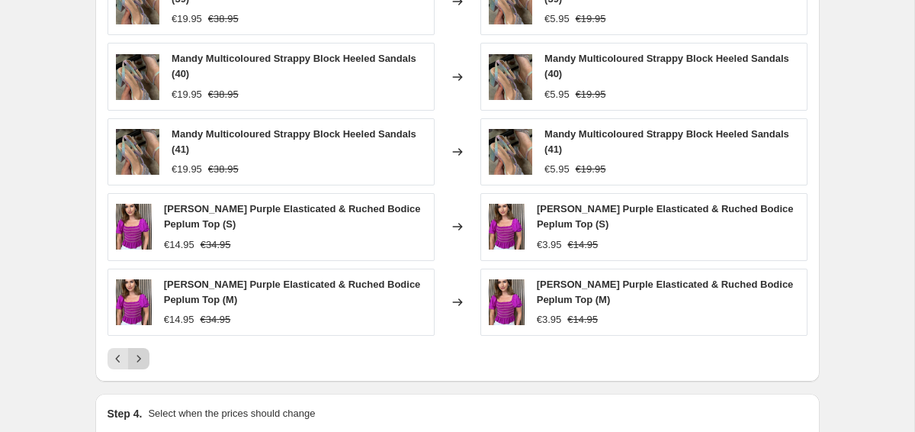
click at [141, 340] on div "Mandy Multicoloured Strappy Block Heeled Sandals (39) €19.95 €38.95 Changed to …" at bounding box center [458, 168] width 700 height 401
click at [140, 362] on icon "Next" at bounding box center [138, 358] width 15 height 15
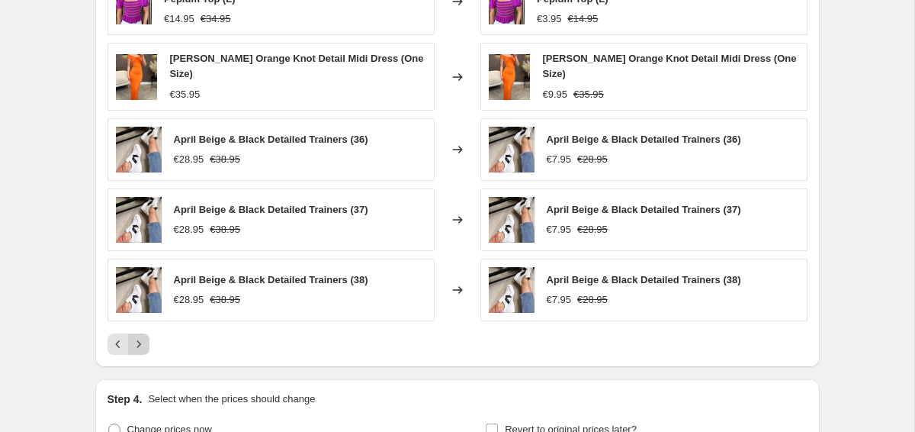
click at [141, 345] on icon "Next" at bounding box center [138, 343] width 15 height 15
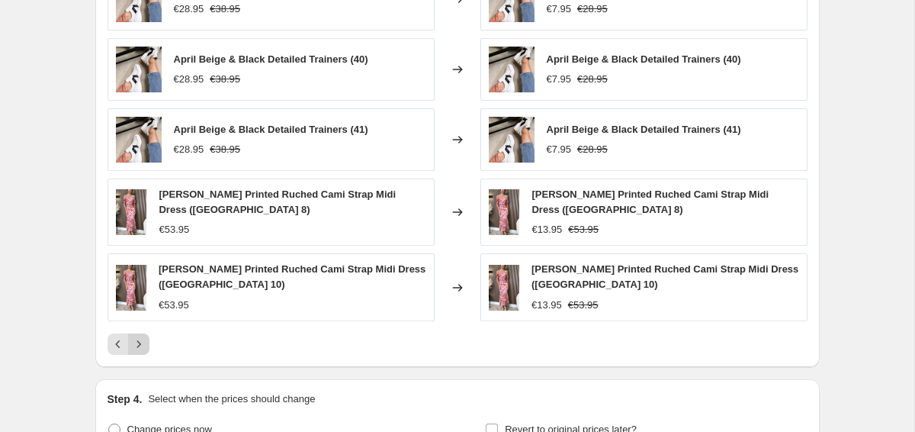
click at [141, 345] on icon "Next" at bounding box center [138, 343] width 15 height 15
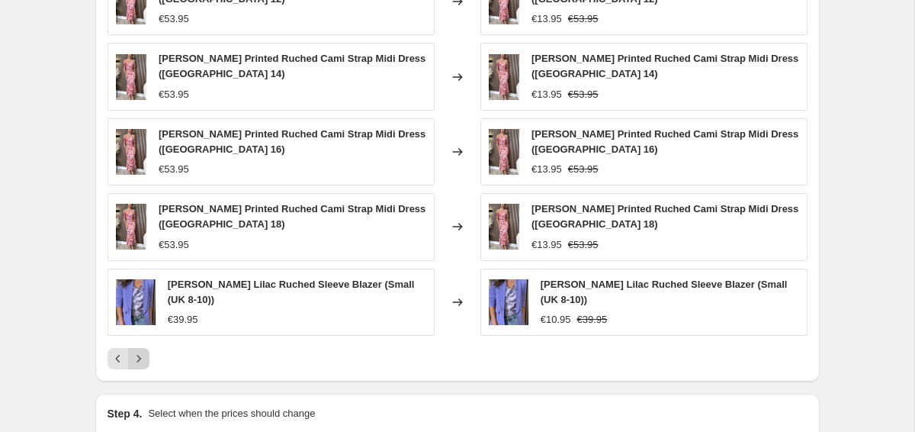
click at [141, 345] on div "[PERSON_NAME] Red Printed Ruched Cami Strap Midi Dress ([GEOGRAPHIC_DATA] 12) €…" at bounding box center [458, 168] width 700 height 401
click at [140, 358] on icon "Next" at bounding box center [138, 358] width 15 height 15
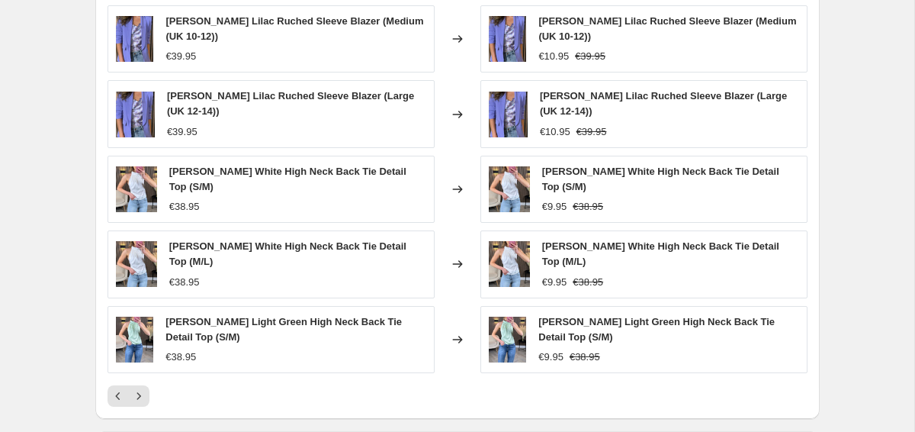
scroll to position [1278, 0]
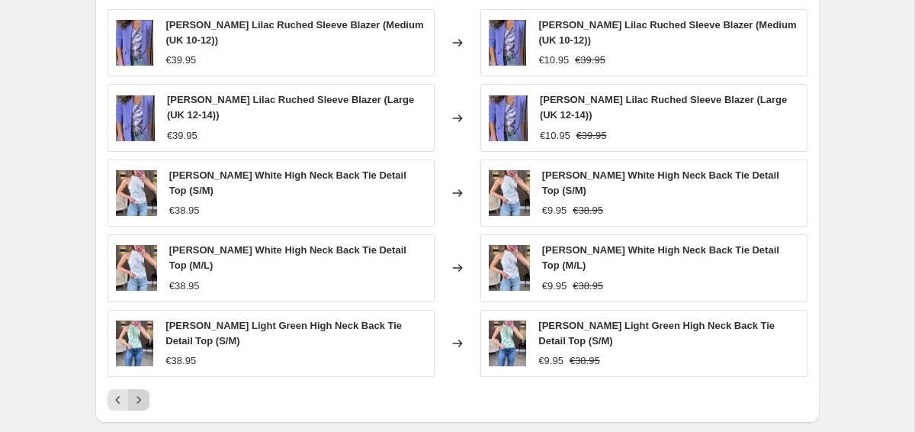
click at [143, 392] on icon "Next" at bounding box center [138, 399] width 15 height 15
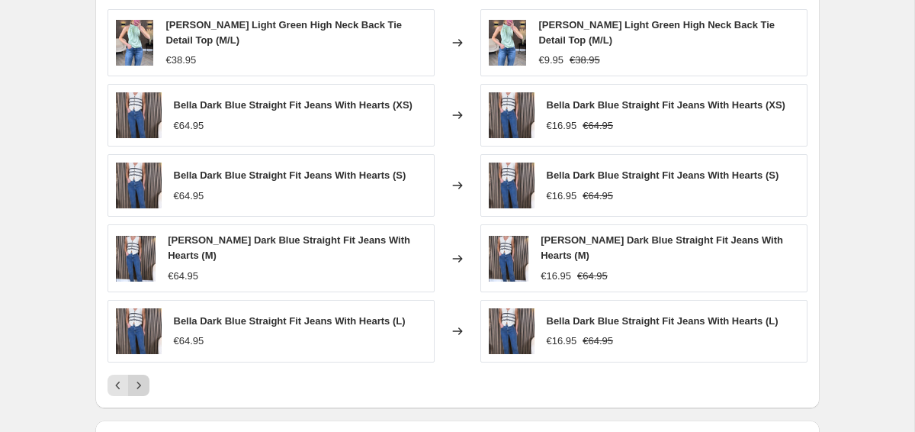
click at [141, 377] on icon "Next" at bounding box center [138, 384] width 15 height 15
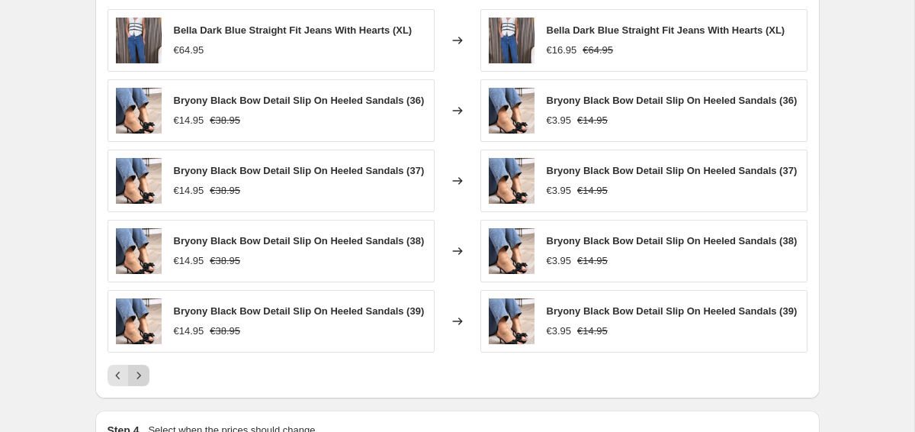
click at [140, 378] on icon "Next" at bounding box center [138, 374] width 4 height 7
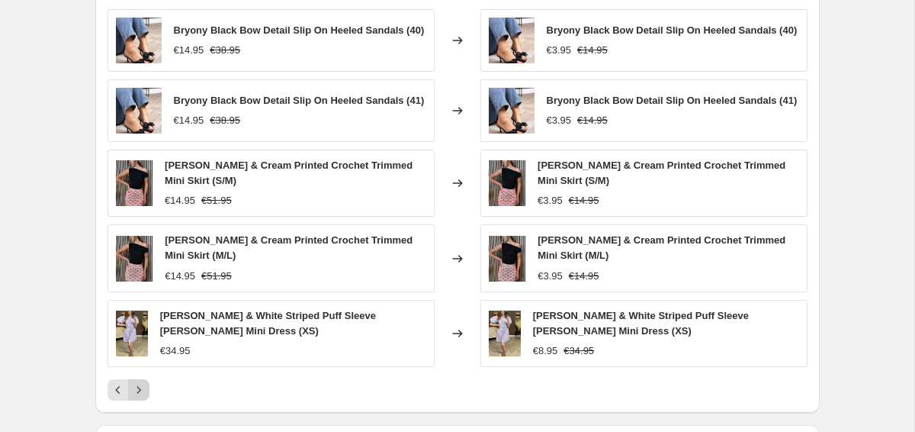
click at [140, 397] on icon "Next" at bounding box center [138, 389] width 15 height 15
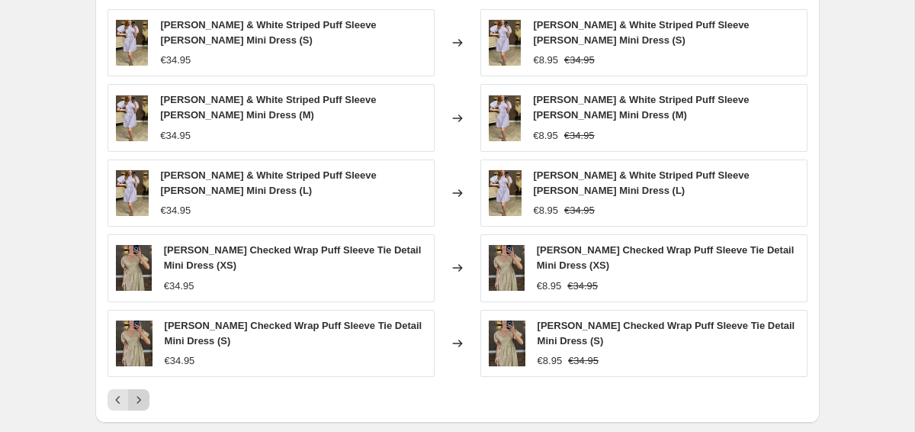
click at [140, 402] on icon "Next" at bounding box center [138, 399] width 15 height 15
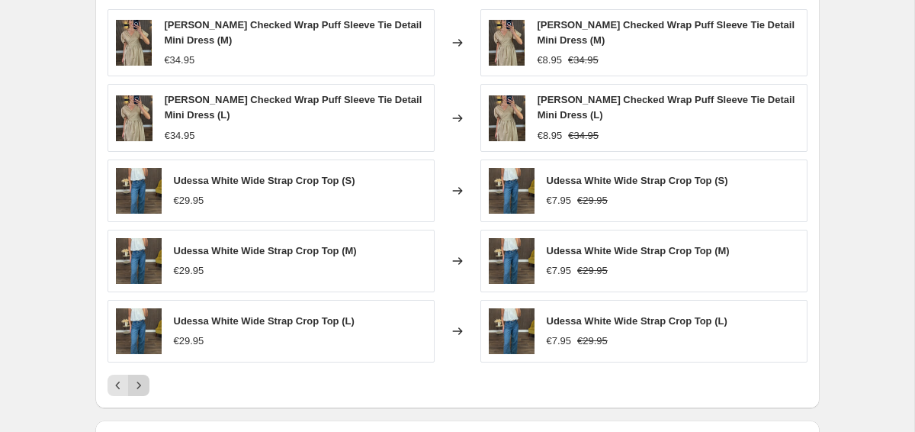
click at [140, 402] on div "PRICE CHANGE PREVIEW Over 250 product variants would be affected by this price …" at bounding box center [457, 182] width 724 height 451
click at [140, 387] on icon "Next" at bounding box center [138, 384] width 15 height 15
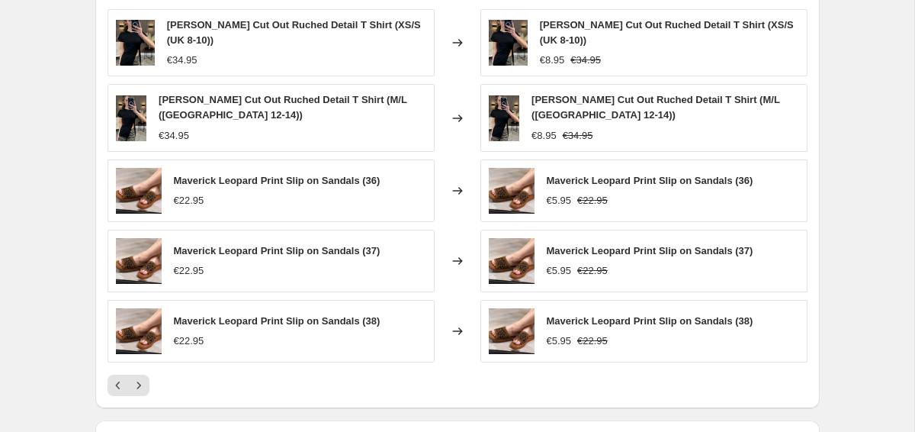
click at [146, 373] on div "[PERSON_NAME] Cut Out Ruched Detail T Shirt (XS/S ([GEOGRAPHIC_DATA] 8-10)) €34…" at bounding box center [458, 202] width 700 height 387
click at [143, 385] on icon "Next" at bounding box center [138, 384] width 15 height 15
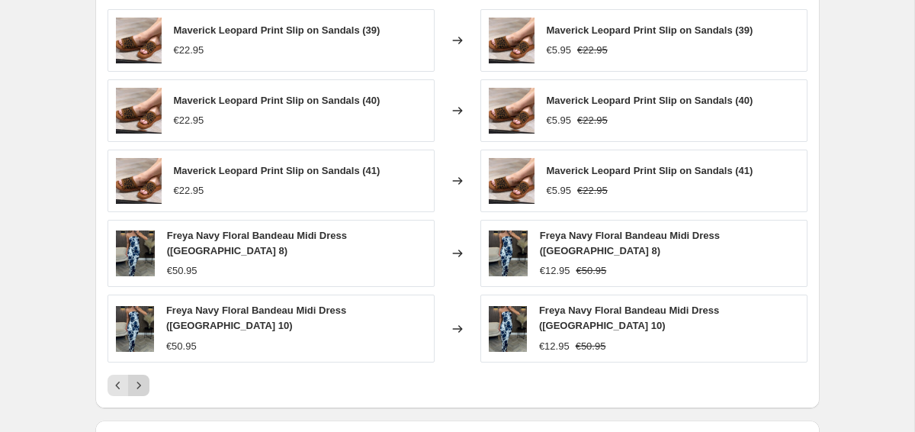
click at [143, 385] on button "Next" at bounding box center [138, 384] width 21 height 21
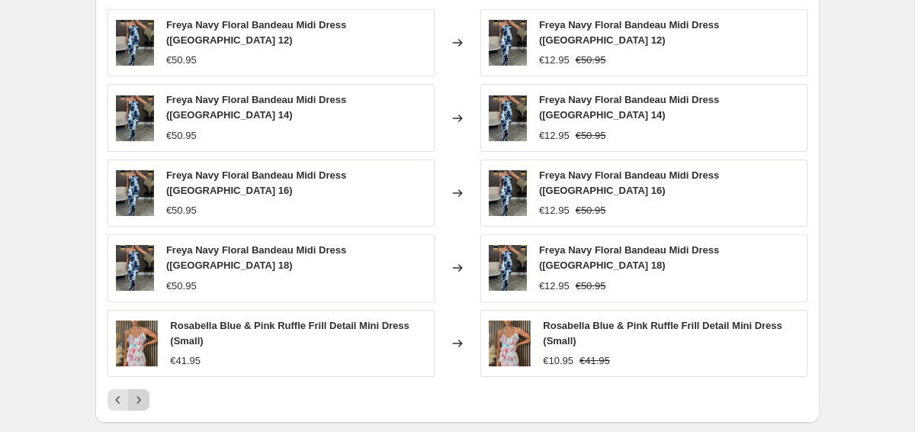
click at [143, 392] on icon "Next" at bounding box center [138, 399] width 15 height 15
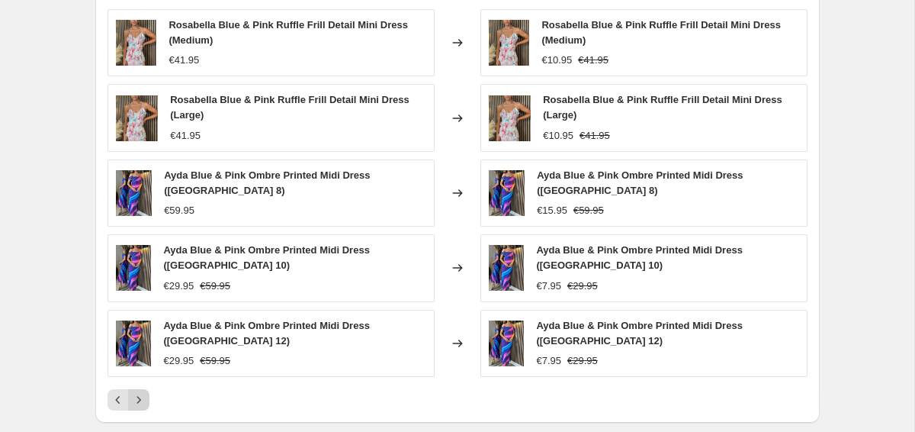
click at [143, 392] on icon "Next" at bounding box center [138, 399] width 15 height 15
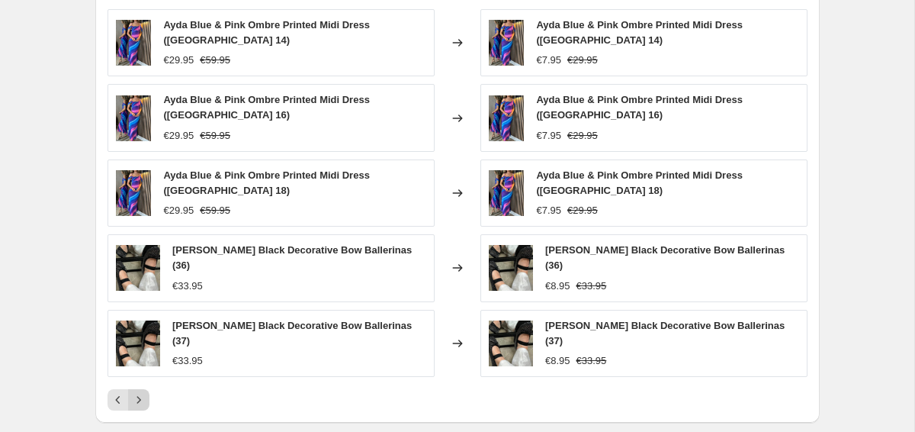
click at [143, 389] on button "Next" at bounding box center [138, 399] width 21 height 21
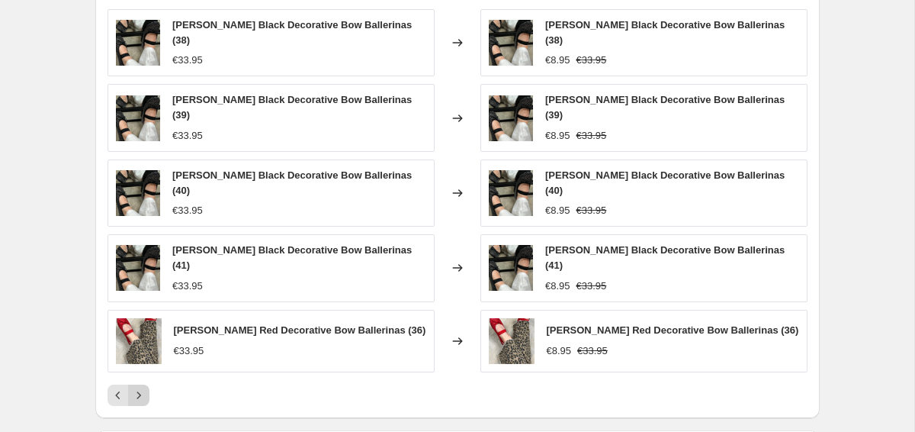
click at [143, 385] on button "Next" at bounding box center [138, 394] width 21 height 21
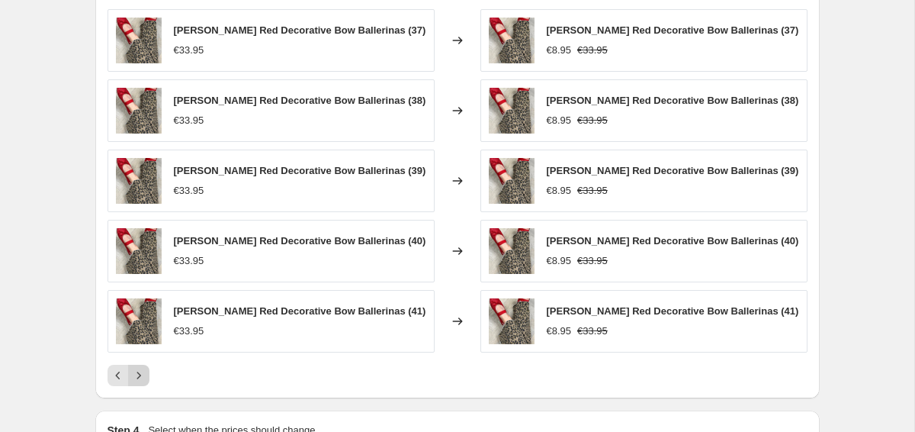
click at [143, 385] on button "Next" at bounding box center [138, 374] width 21 height 21
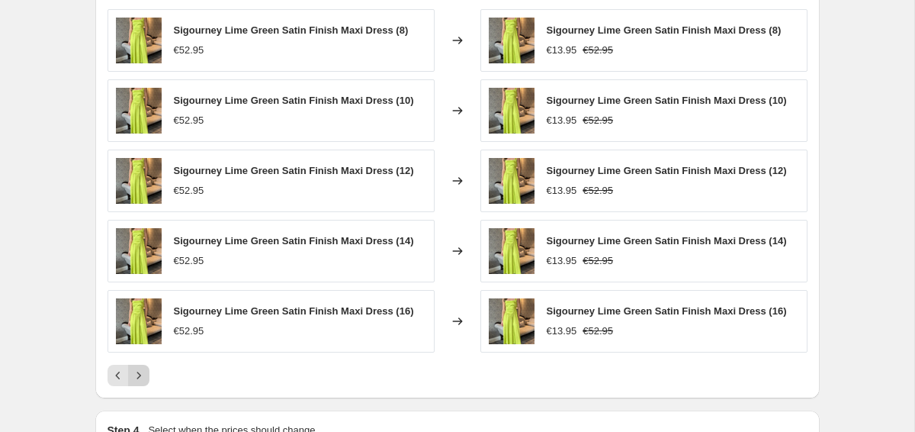
click at [143, 385] on button "Next" at bounding box center [138, 374] width 21 height 21
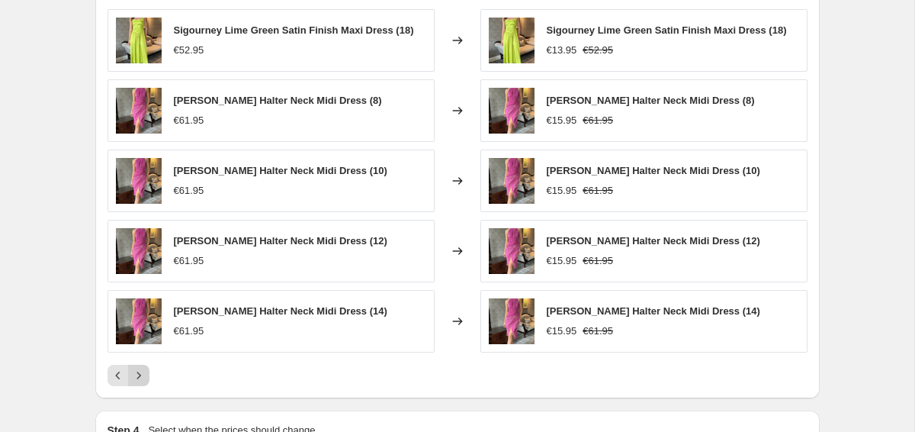
click at [143, 385] on button "Next" at bounding box center [138, 374] width 21 height 21
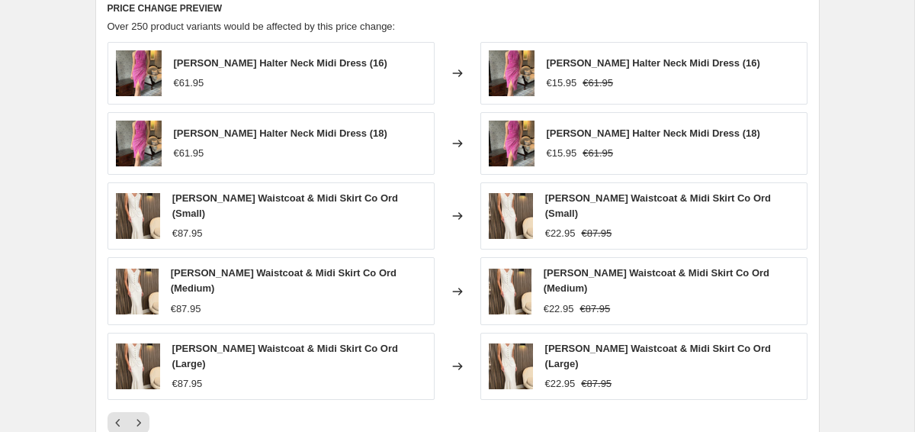
scroll to position [1285, 0]
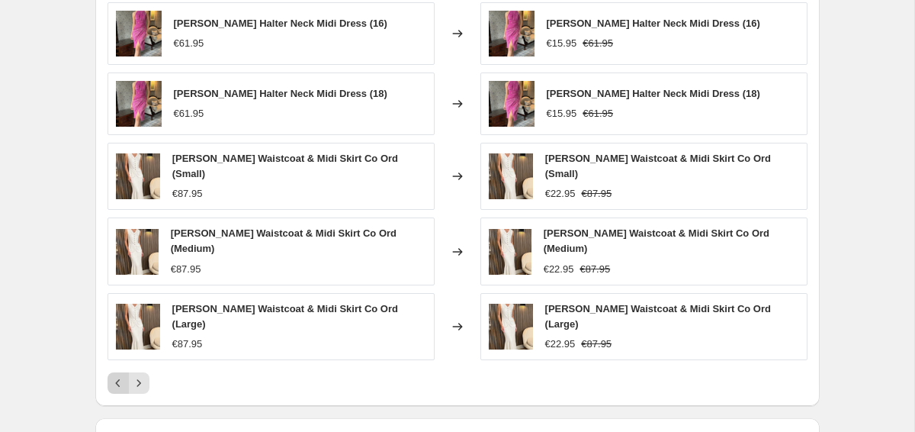
click at [123, 375] on icon "Previous" at bounding box center [118, 382] width 15 height 15
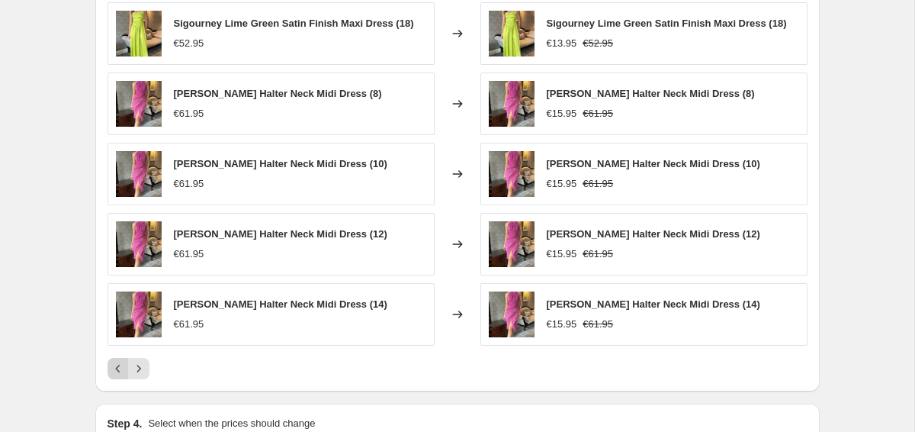
click at [123, 364] on icon "Previous" at bounding box center [118, 368] width 15 height 15
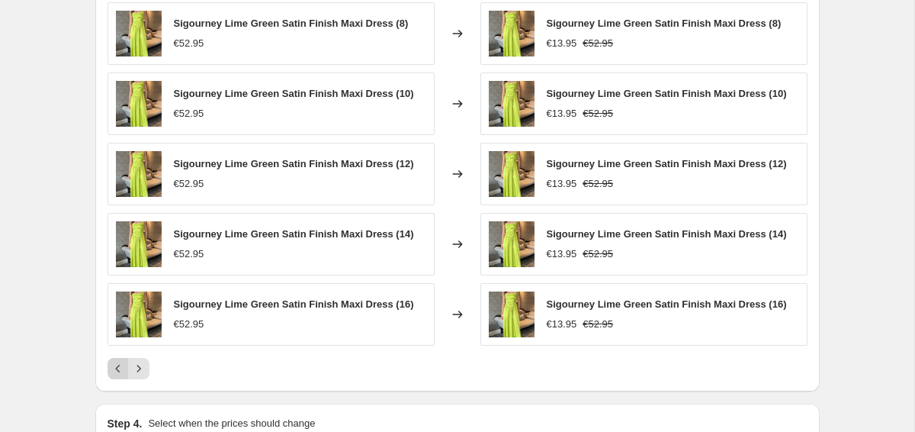
click at [123, 364] on icon "Previous" at bounding box center [118, 368] width 15 height 15
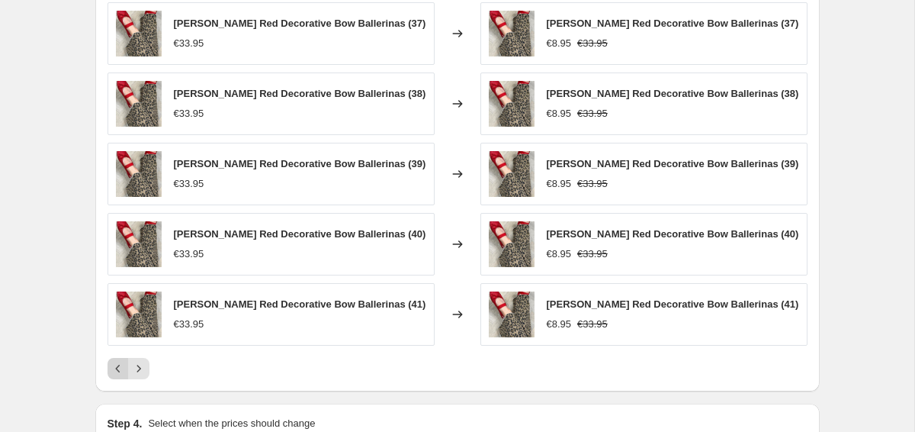
click at [123, 364] on icon "Previous" at bounding box center [118, 368] width 15 height 15
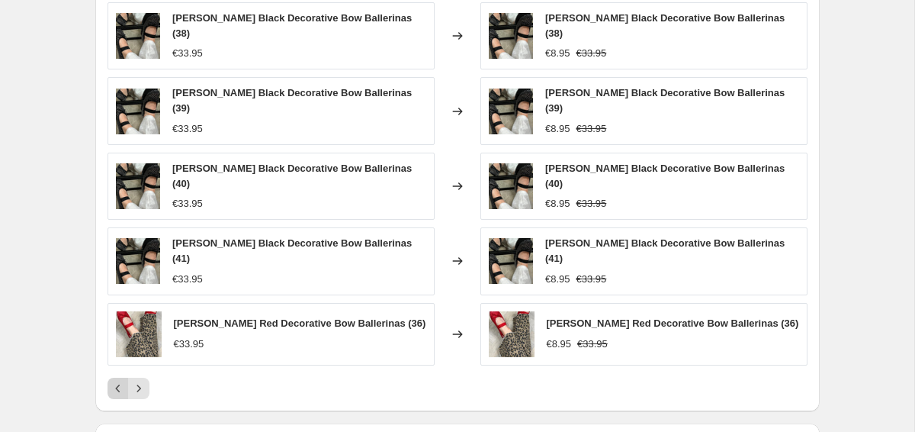
click at [123, 380] on icon "Previous" at bounding box center [118, 387] width 15 height 15
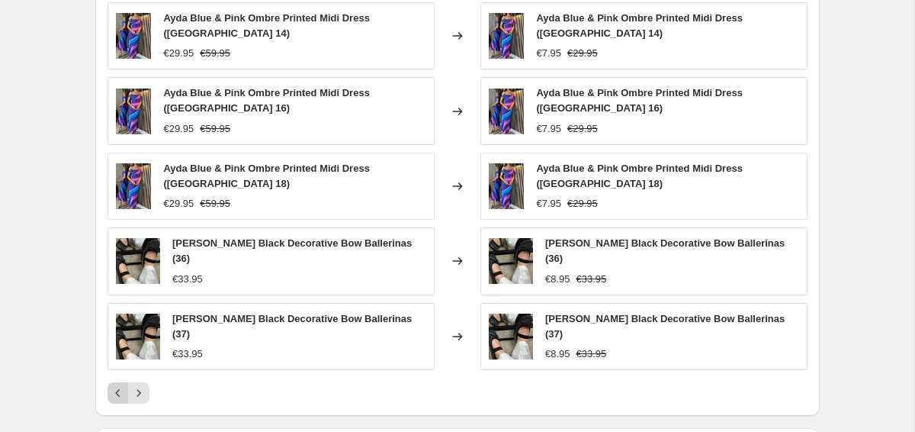
click at [123, 385] on icon "Previous" at bounding box center [118, 392] width 15 height 15
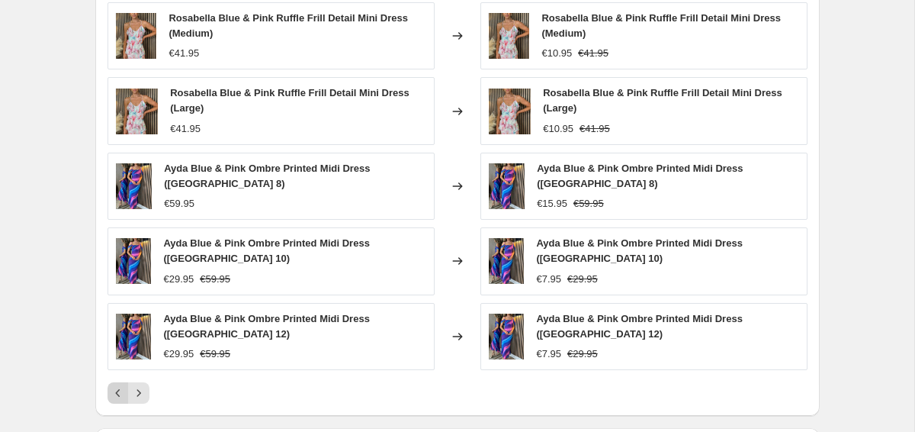
click at [123, 364] on div "Rosabella Blue & Pink Ruffle Frill Detail Mini Dress (Medium) €41.95 Changed to…" at bounding box center [458, 202] width 700 height 401
click at [120, 385] on icon "Previous" at bounding box center [118, 392] width 15 height 15
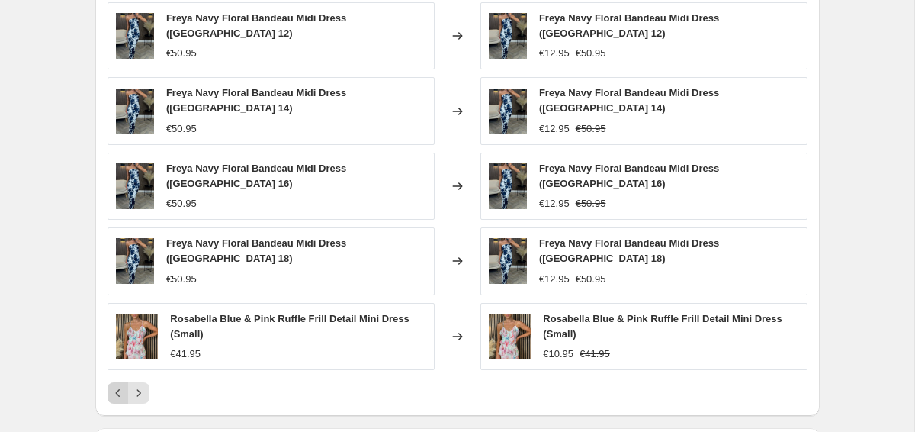
click at [120, 385] on icon "Previous" at bounding box center [118, 392] width 15 height 15
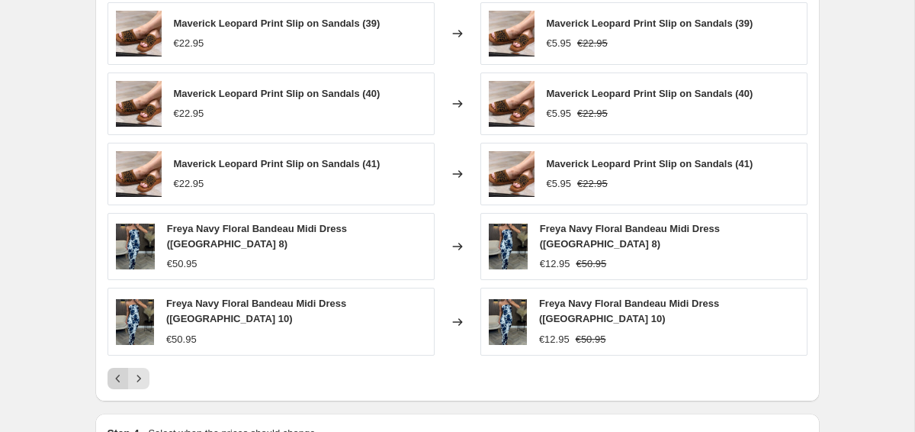
click at [120, 375] on icon "Previous" at bounding box center [118, 378] width 15 height 15
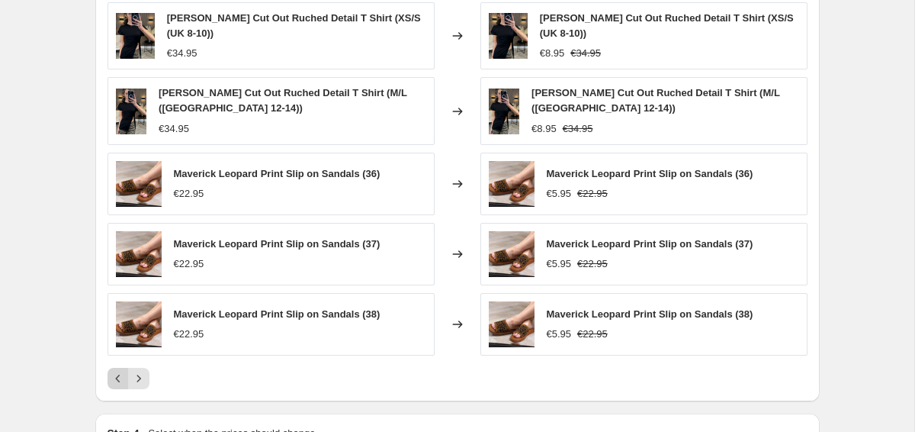
click at [120, 375] on icon "Previous" at bounding box center [118, 378] width 15 height 15
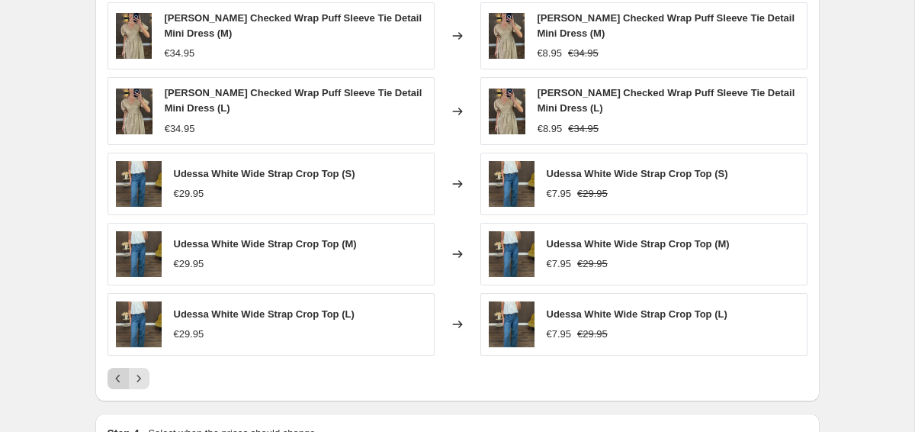
click at [120, 375] on icon "Previous" at bounding box center [118, 378] width 15 height 15
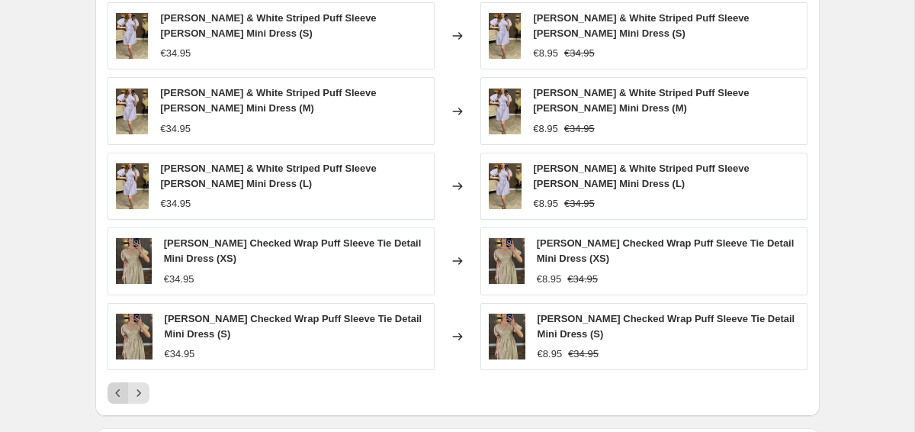
click at [120, 375] on div "[PERSON_NAME] & White Striped Puff Sleeve [PERSON_NAME] Mini Dress (S) €34.95 C…" at bounding box center [458, 202] width 700 height 401
click at [120, 385] on button "Previous" at bounding box center [118, 392] width 21 height 21
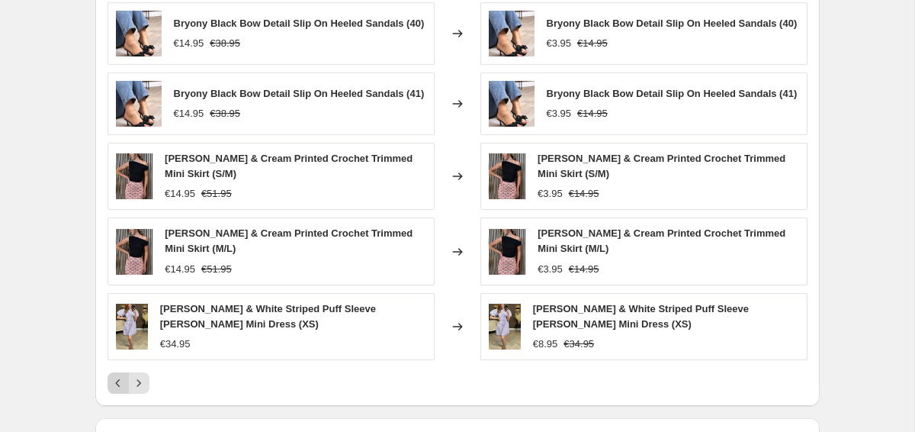
click at [120, 385] on button "Previous" at bounding box center [118, 382] width 21 height 21
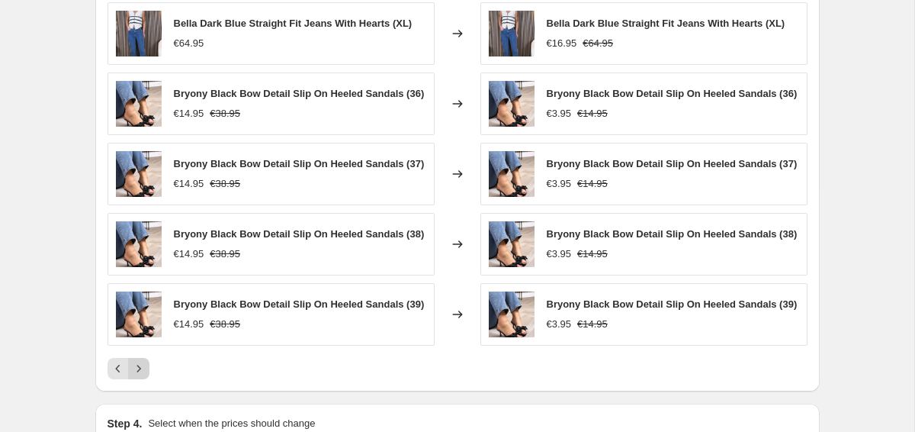
click at [142, 376] on icon "Next" at bounding box center [138, 368] width 15 height 15
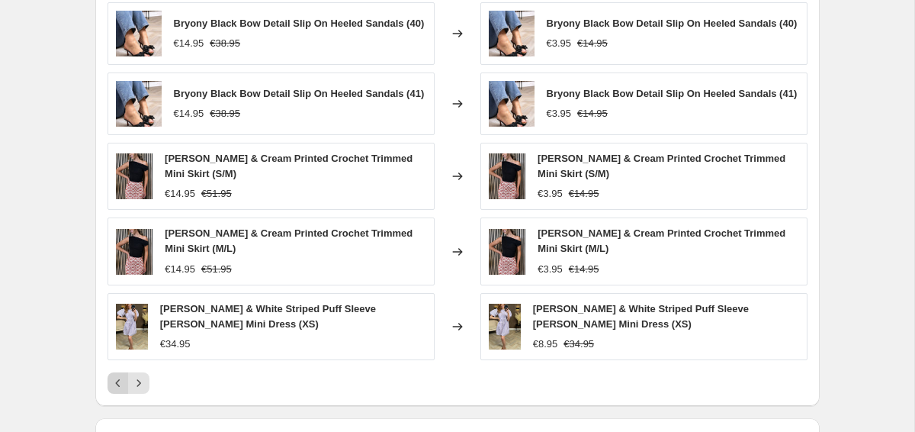
click at [120, 390] on icon "Previous" at bounding box center [118, 382] width 15 height 15
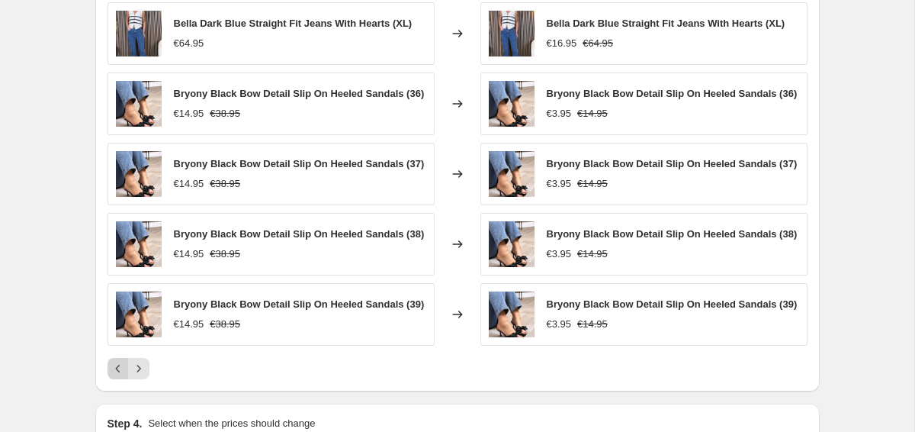
click at [120, 376] on icon "Previous" at bounding box center [118, 368] width 15 height 15
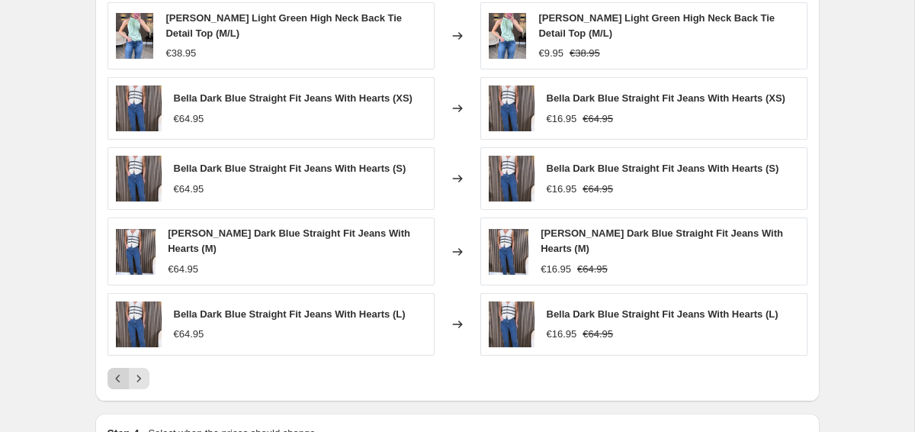
click at [120, 371] on icon "Previous" at bounding box center [118, 378] width 15 height 15
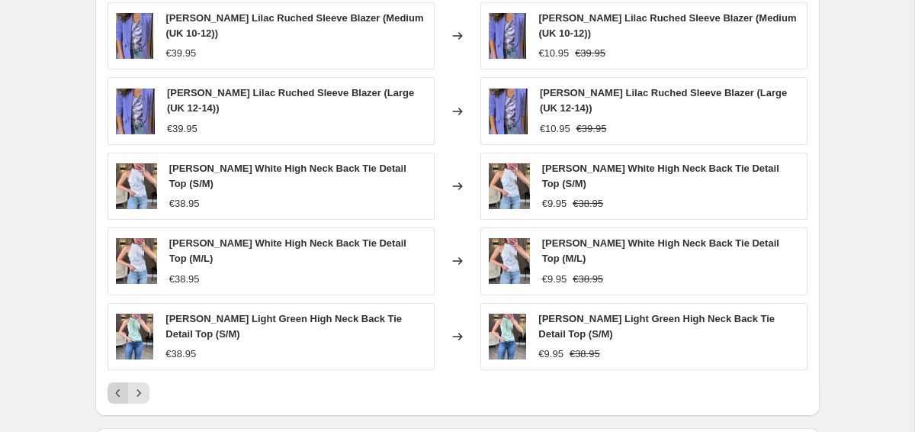
click at [120, 368] on div "[PERSON_NAME] Lilac Ruched Sleeve Blazer (Medium (UK 10-12)) €39.95 Changed to …" at bounding box center [458, 202] width 700 height 401
click at [115, 390] on button "Previous" at bounding box center [118, 392] width 21 height 21
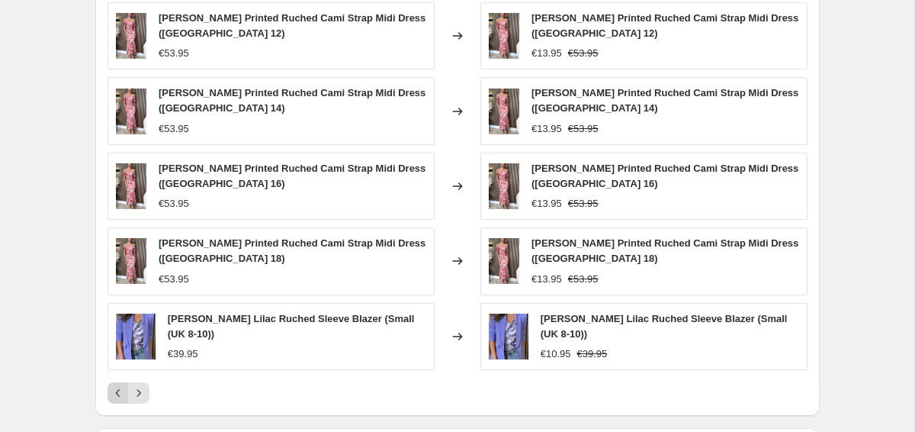
click at [115, 390] on icon "Previous" at bounding box center [118, 392] width 15 height 15
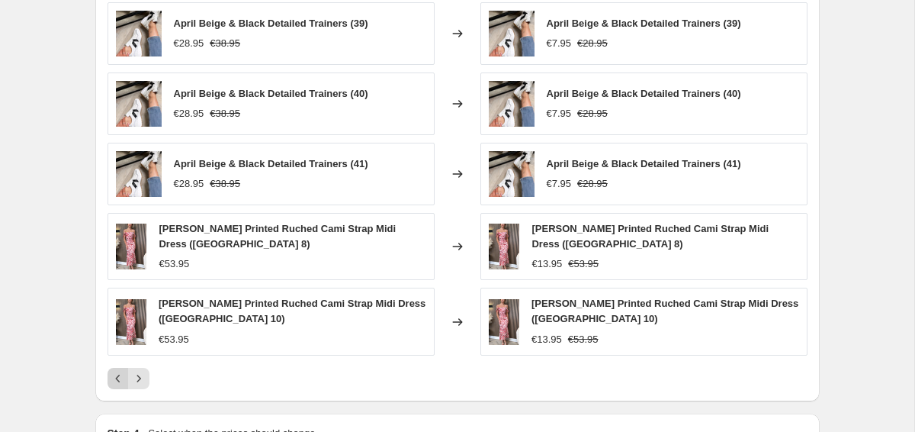
click at [114, 376] on icon "Previous" at bounding box center [118, 378] width 15 height 15
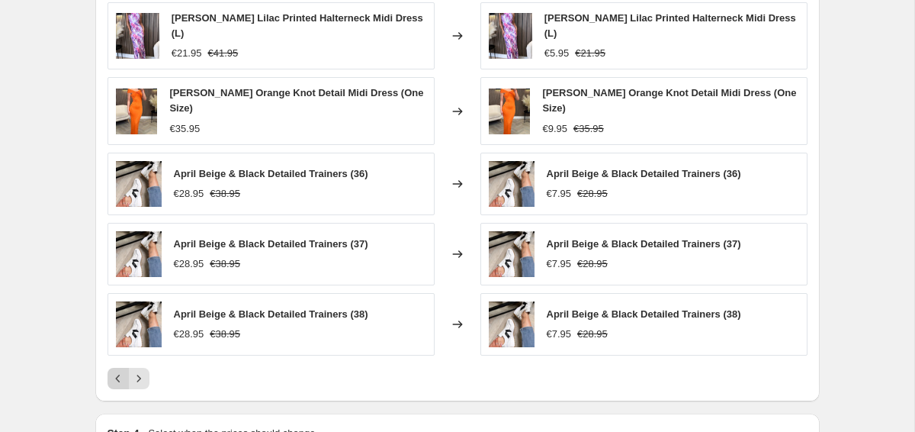
click at [114, 376] on button "Previous" at bounding box center [118, 378] width 21 height 21
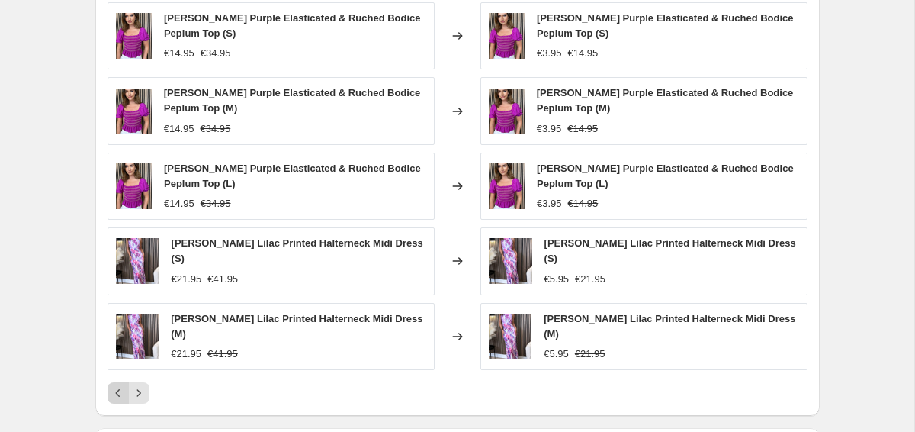
click at [114, 385] on icon "Previous" at bounding box center [118, 392] width 15 height 15
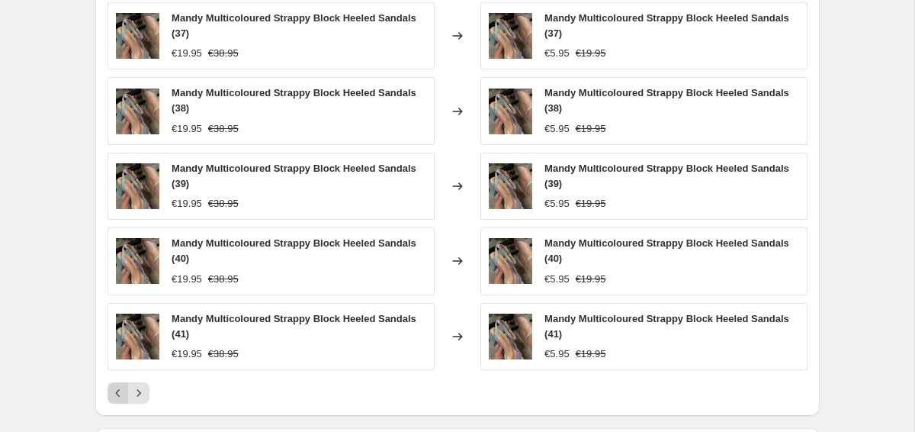
click at [114, 376] on div "Mandy Multicoloured Strappy Block Heeled Sandals (37) €19.95 €38.95 Changed to …" at bounding box center [458, 202] width 700 height 401
click at [117, 391] on icon "Previous" at bounding box center [117, 393] width 5 height 8
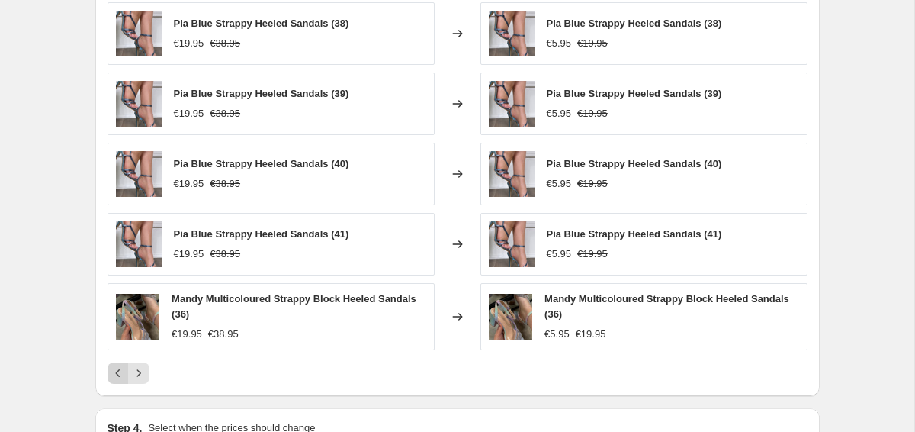
click at [117, 391] on div "PRICE CHANGE PREVIEW Over 250 product variants would be affected by this price …" at bounding box center [457, 173] width 724 height 447
click at [116, 377] on icon "Previous" at bounding box center [118, 372] width 15 height 15
